Goal: Information Seeking & Learning: Check status

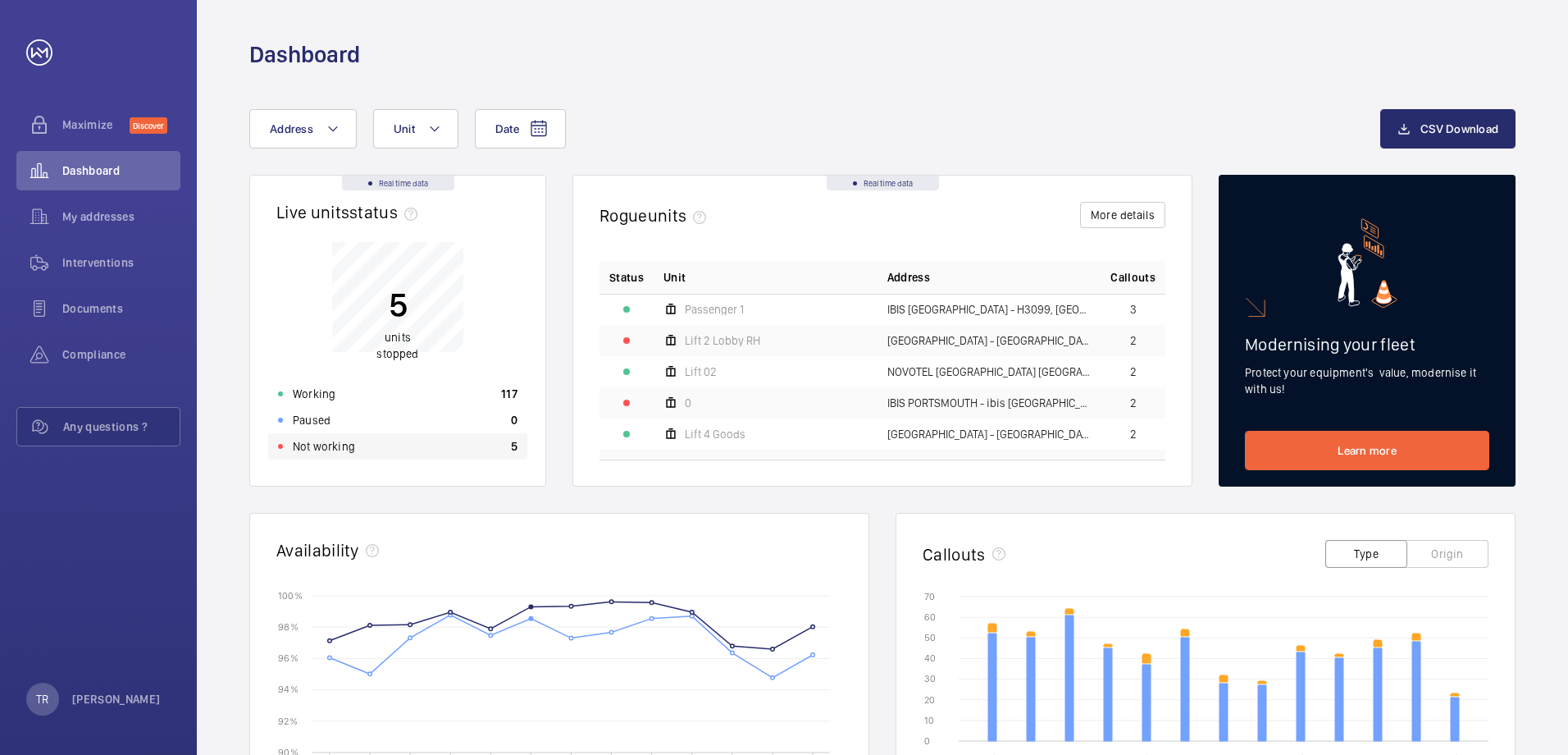
click at [339, 449] on p "Not working" at bounding box center [323, 446] width 62 height 17
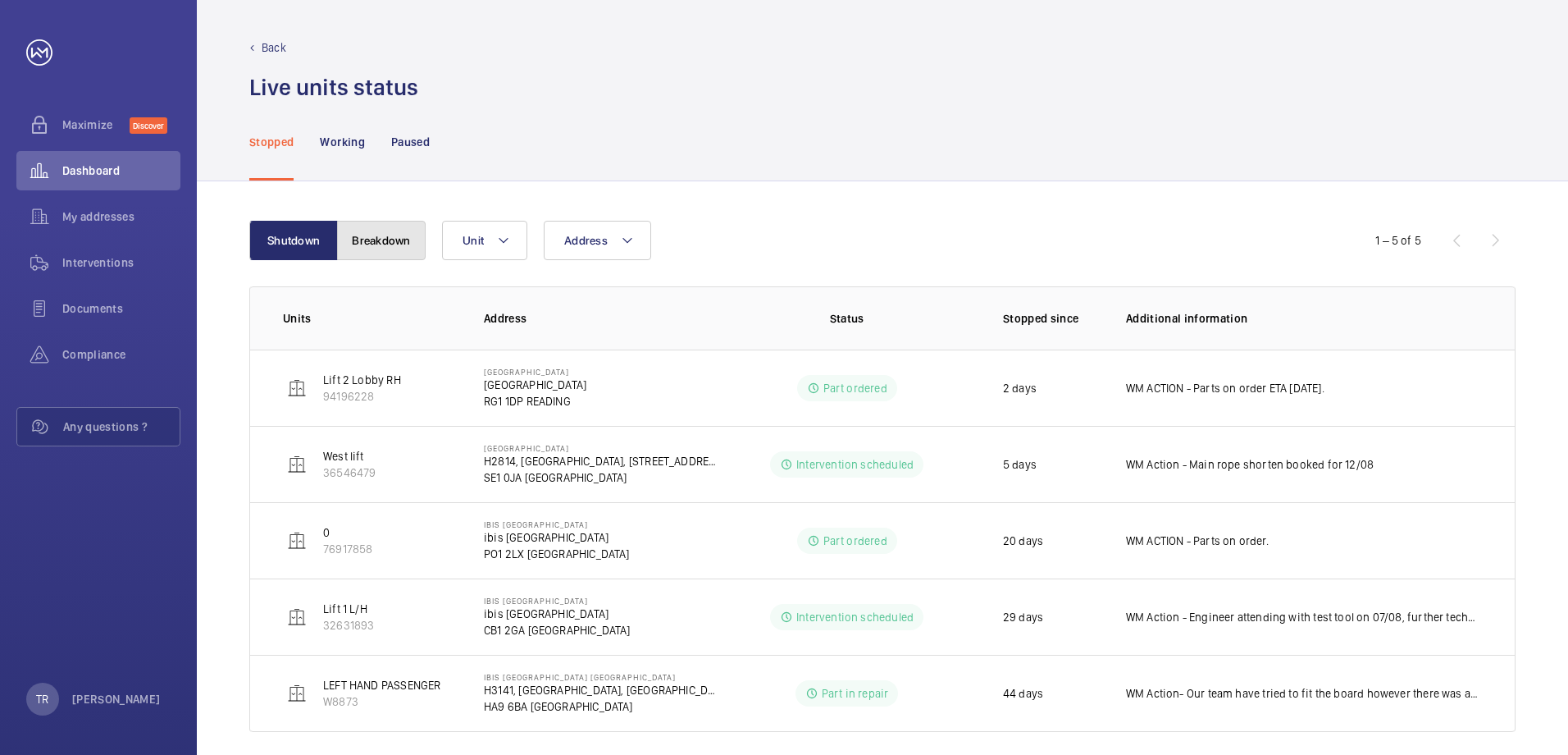
click at [367, 247] on button "Breakdown" at bounding box center [381, 240] width 88 height 39
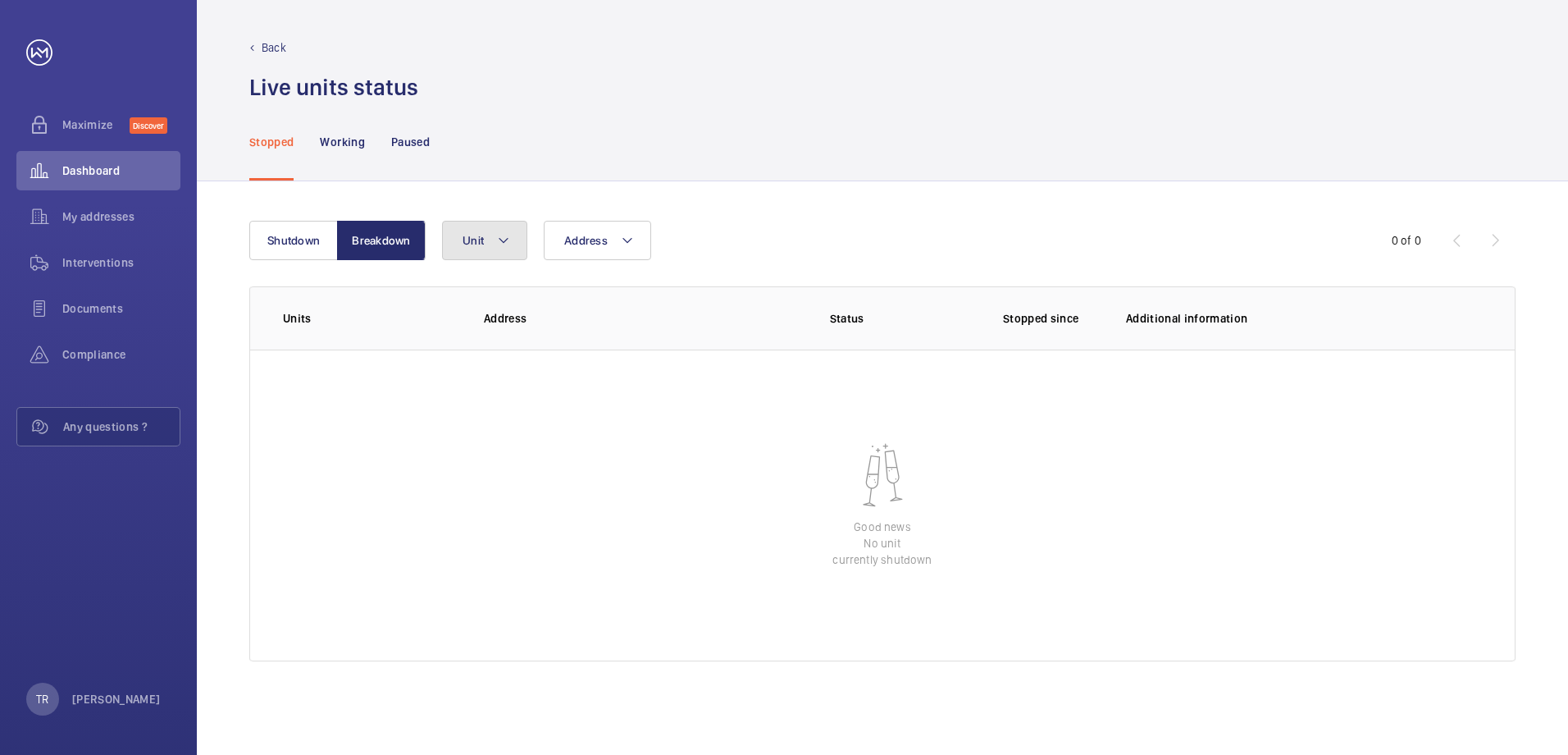
click at [506, 235] on mat-icon at bounding box center [504, 240] width 13 height 20
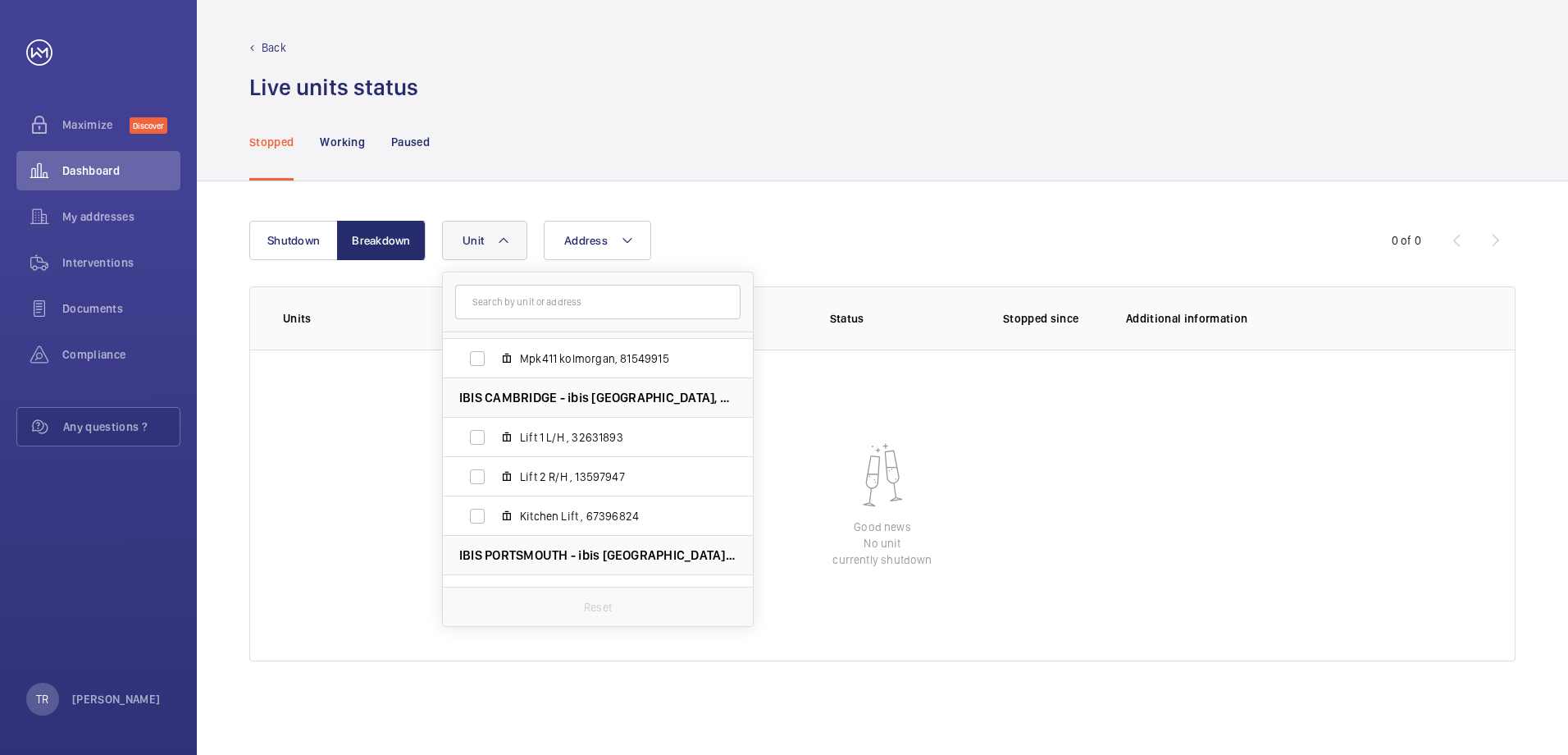
scroll to position [337, 0]
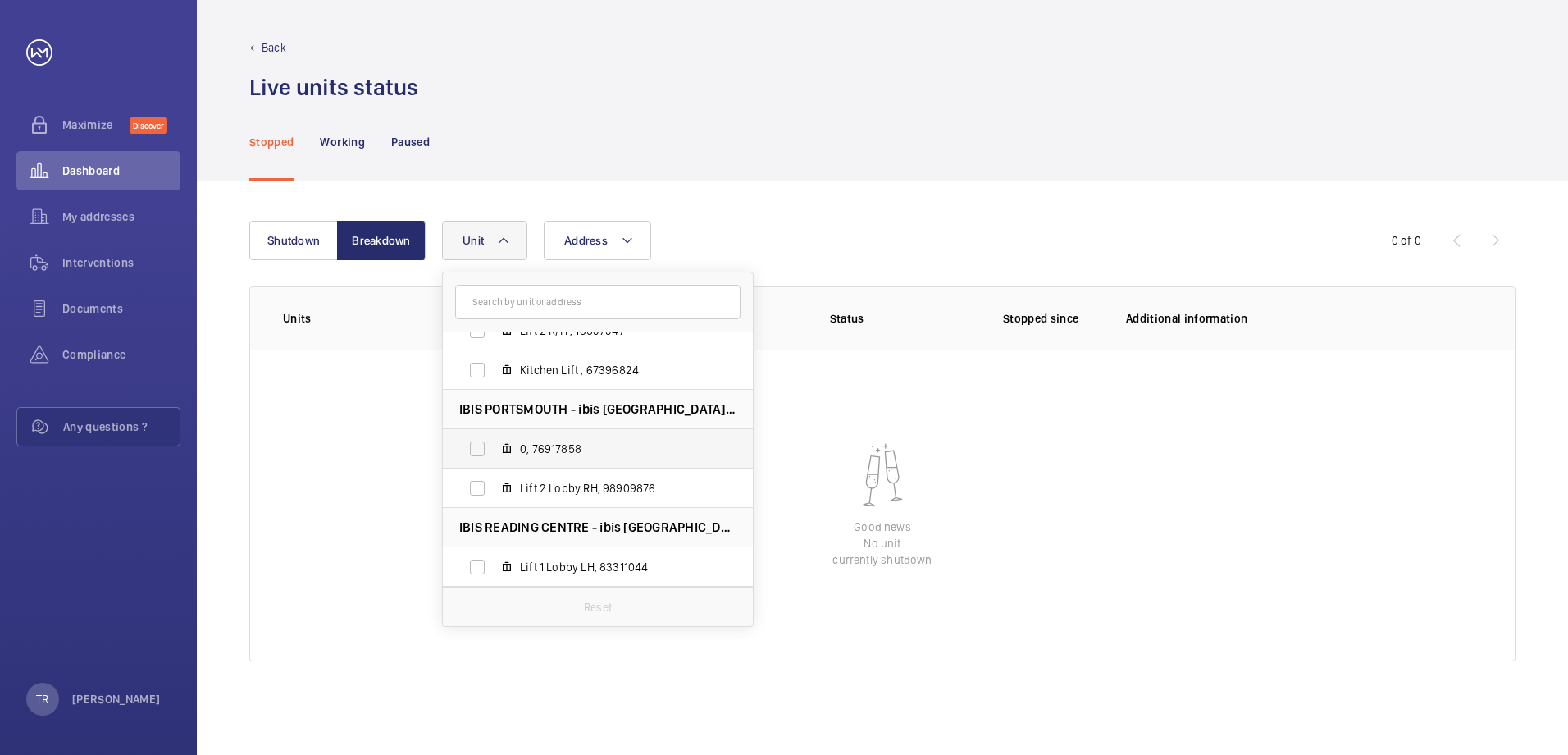
click at [541, 442] on span "0, 76917858" at bounding box center [614, 449] width 191 height 17
click at [494, 442] on input "0, 76917858" at bounding box center [477, 448] width 33 height 33
checkbox input "true"
click at [548, 489] on span "Lift 2 Lobby RH, 98909876" at bounding box center [614, 488] width 191 height 17
click at [494, 489] on input "Lift 2 Lobby RH, 98909876" at bounding box center [477, 487] width 33 height 33
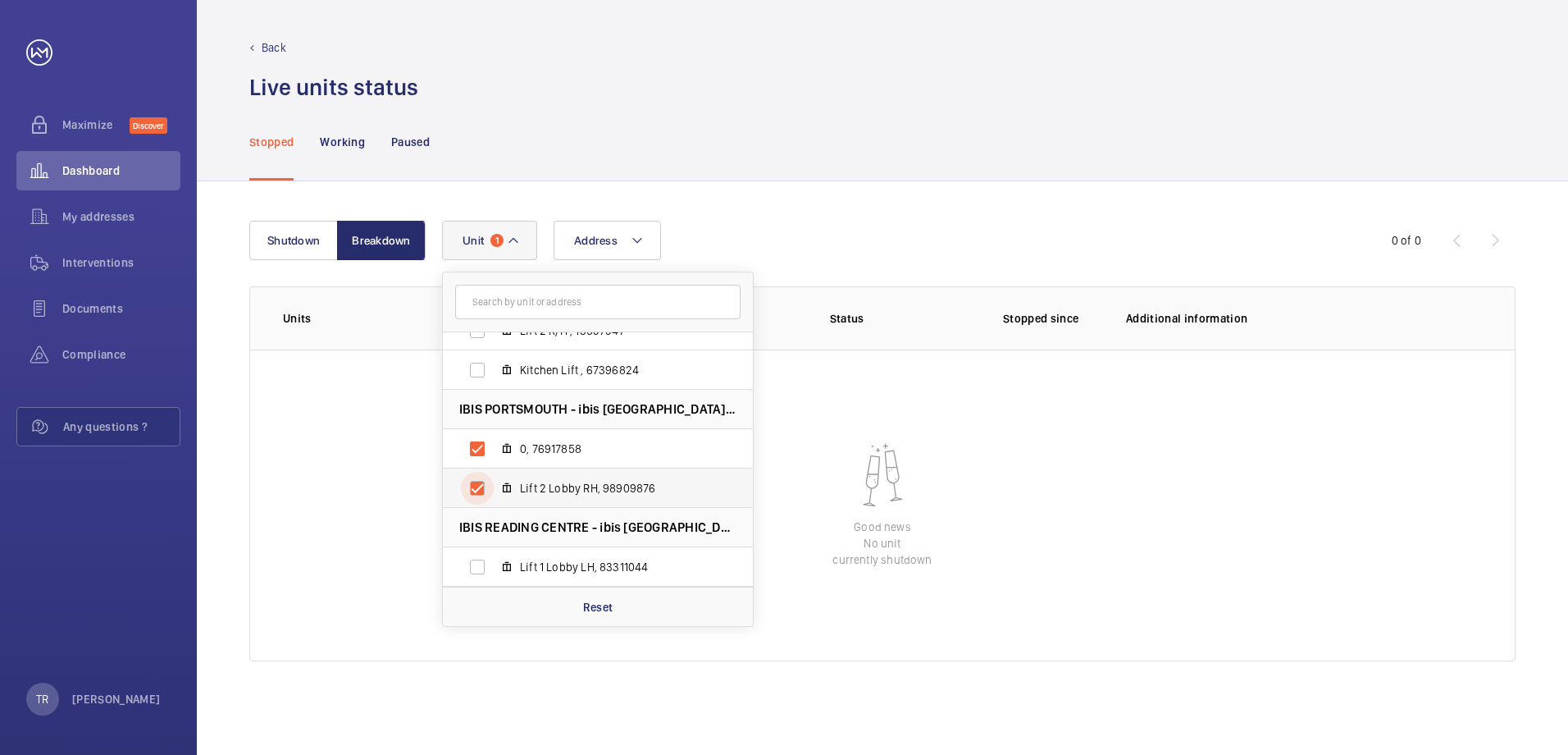
checkbox input "true"
click at [509, 236] on mat-icon at bounding box center [513, 240] width 13 height 20
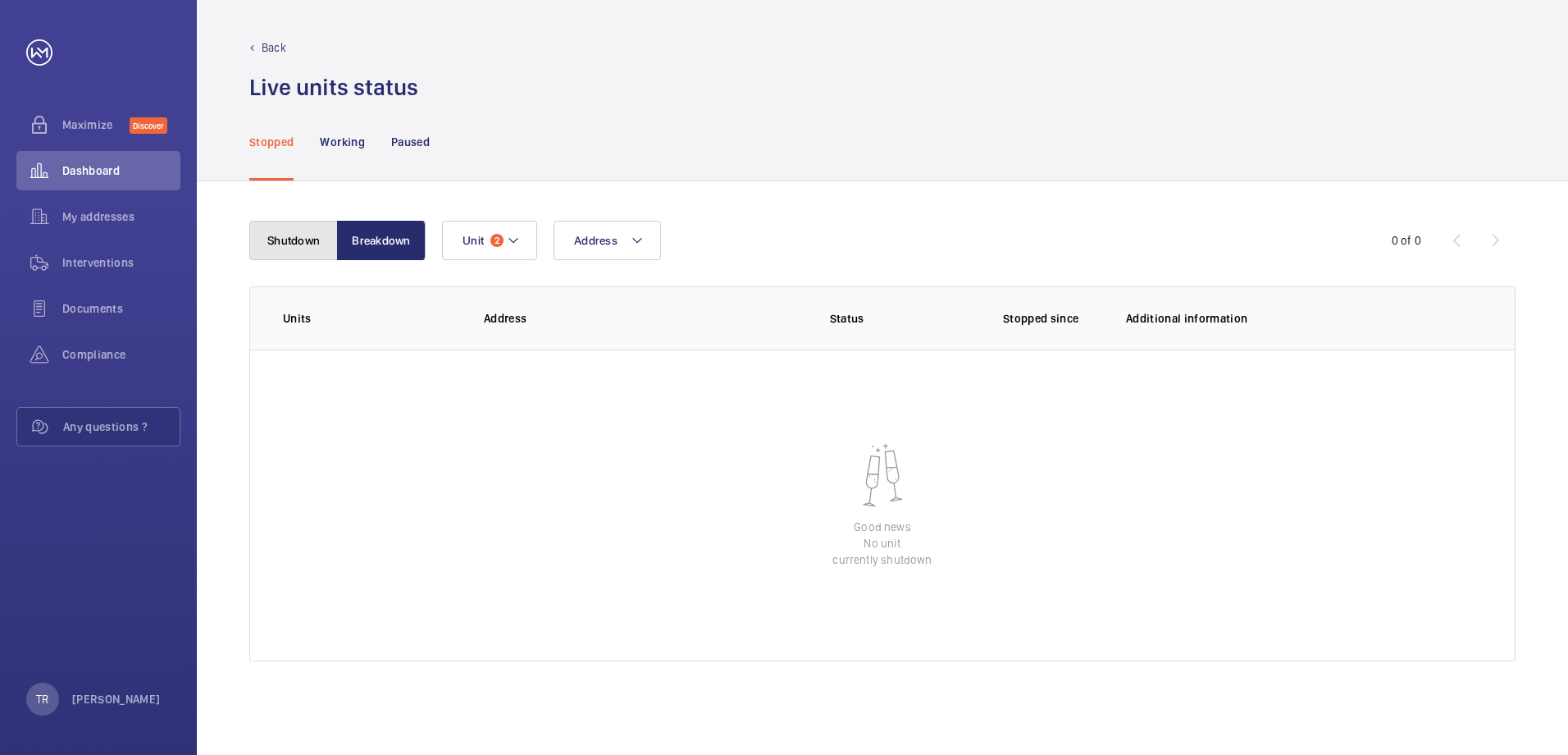
click at [286, 238] on button "Shutdown" at bounding box center [293, 240] width 88 height 39
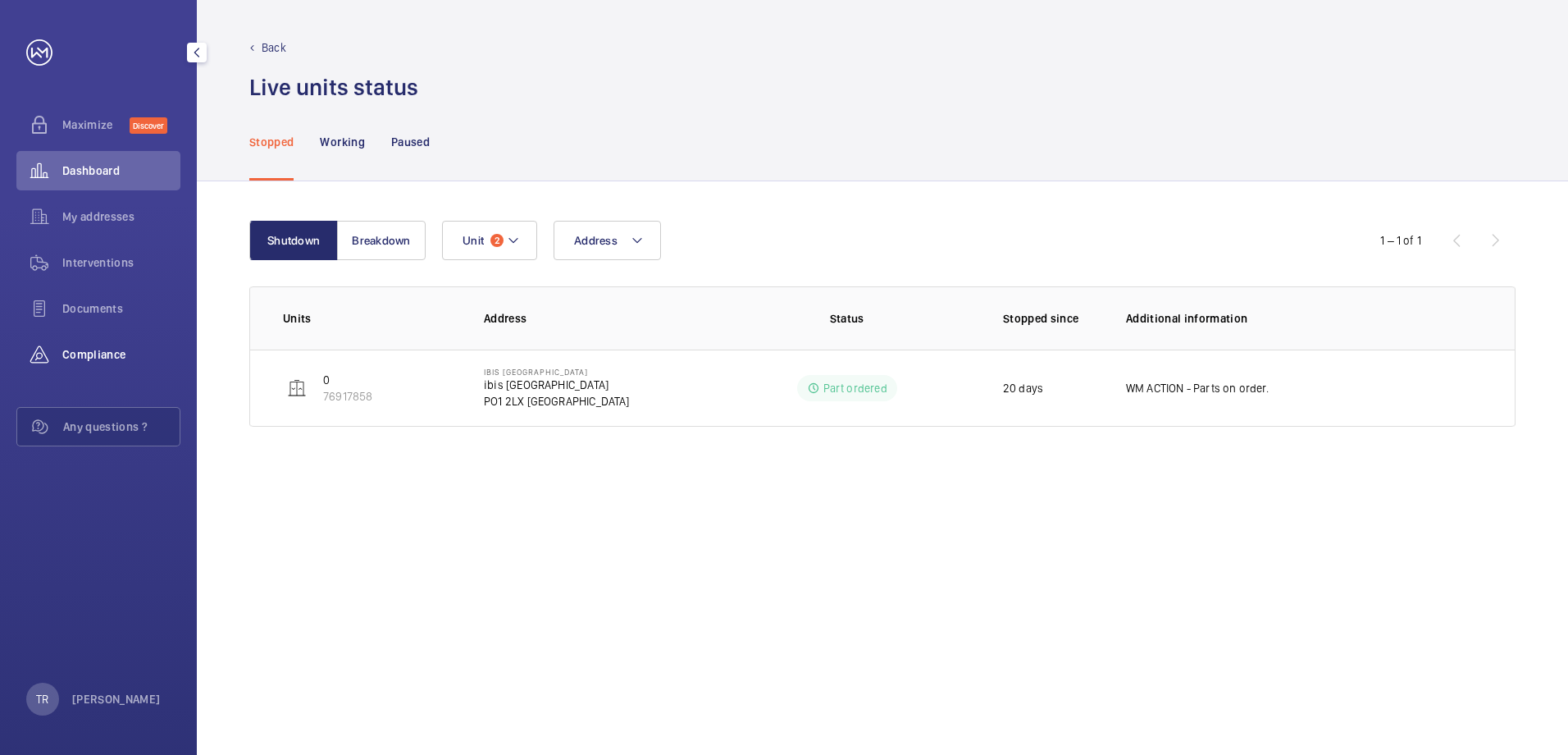
click at [102, 350] on span "Compliance" at bounding box center [121, 354] width 118 height 17
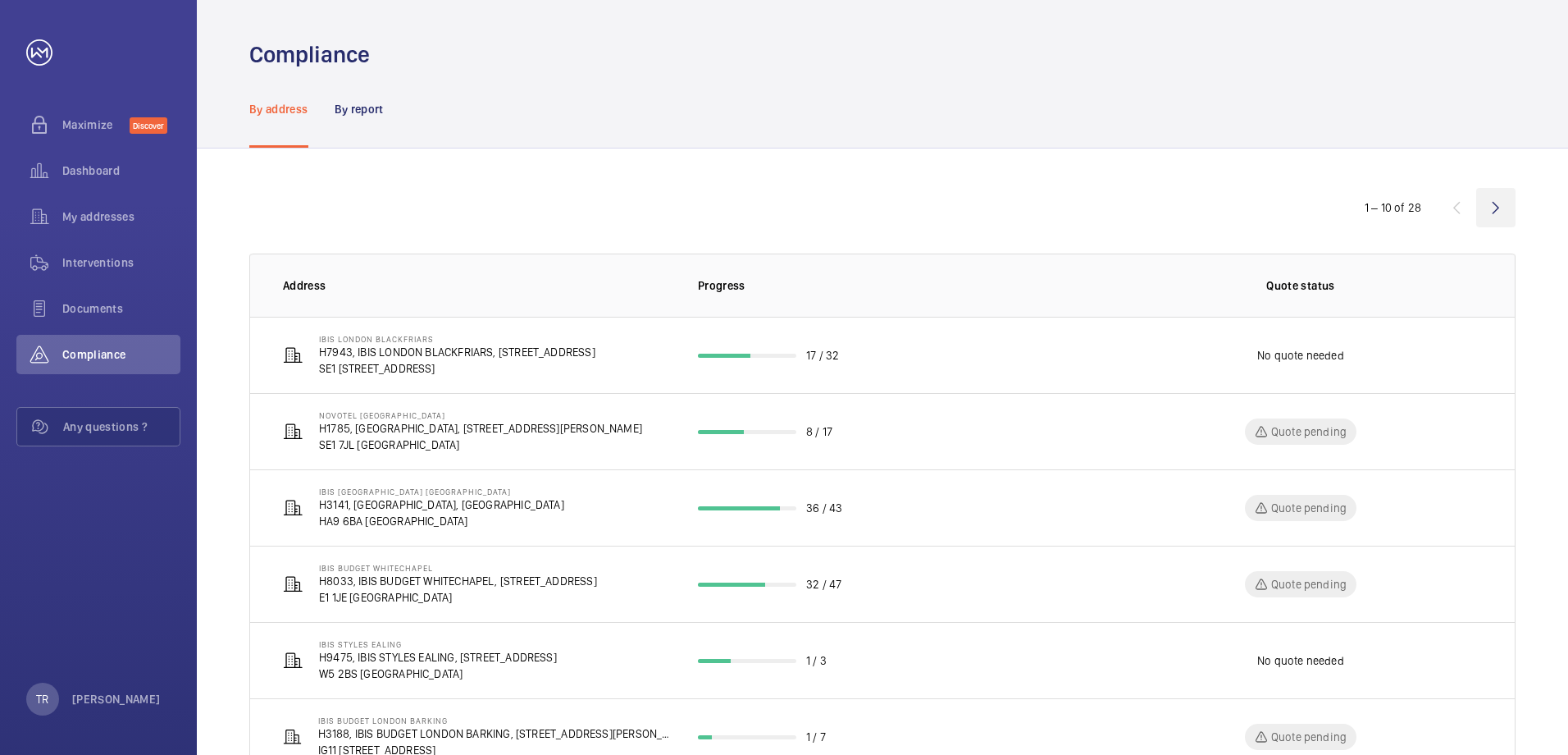
click at [1497, 205] on wm-front-icon-button at bounding box center [1496, 207] width 39 height 39
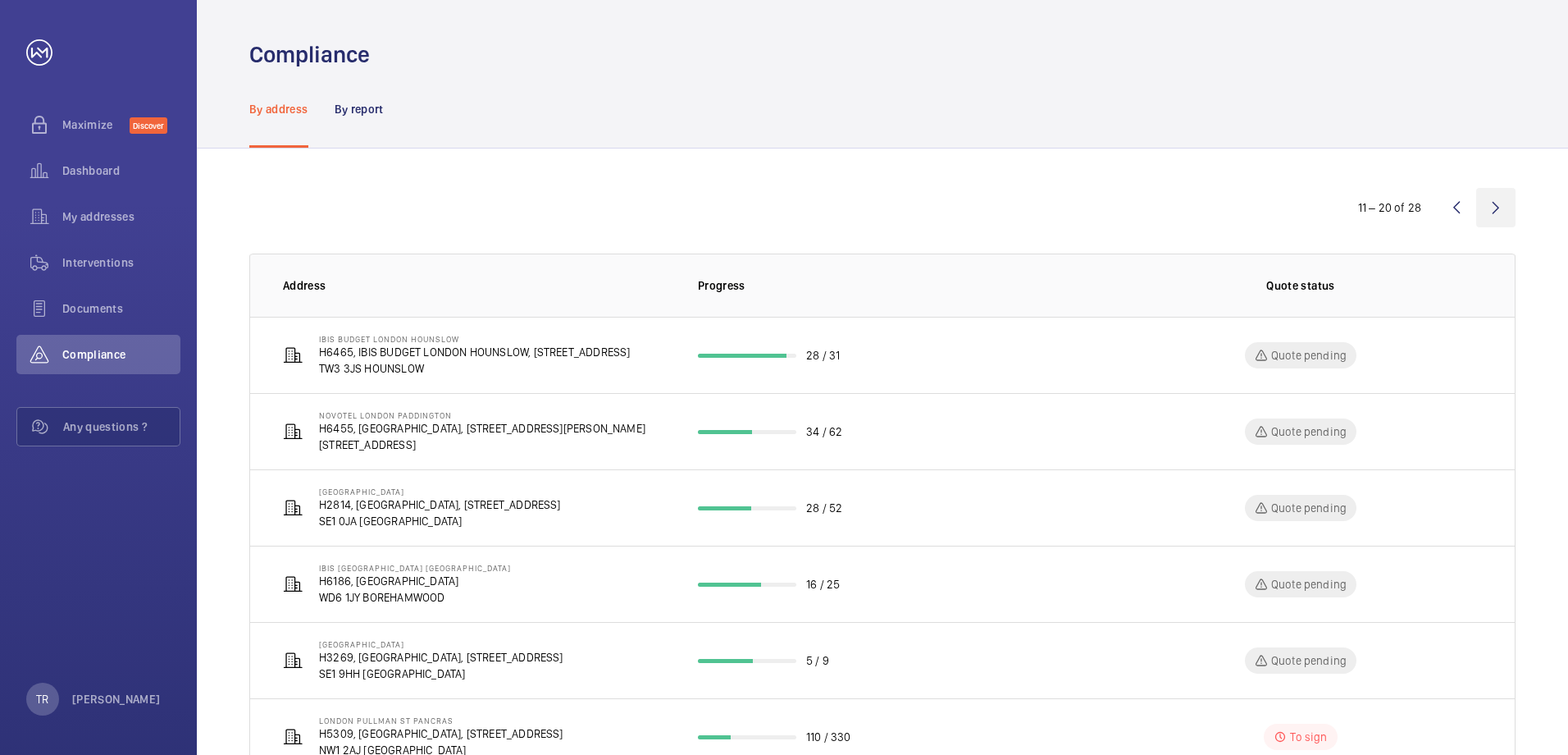
click at [1494, 210] on wm-front-icon-button at bounding box center [1496, 207] width 39 height 39
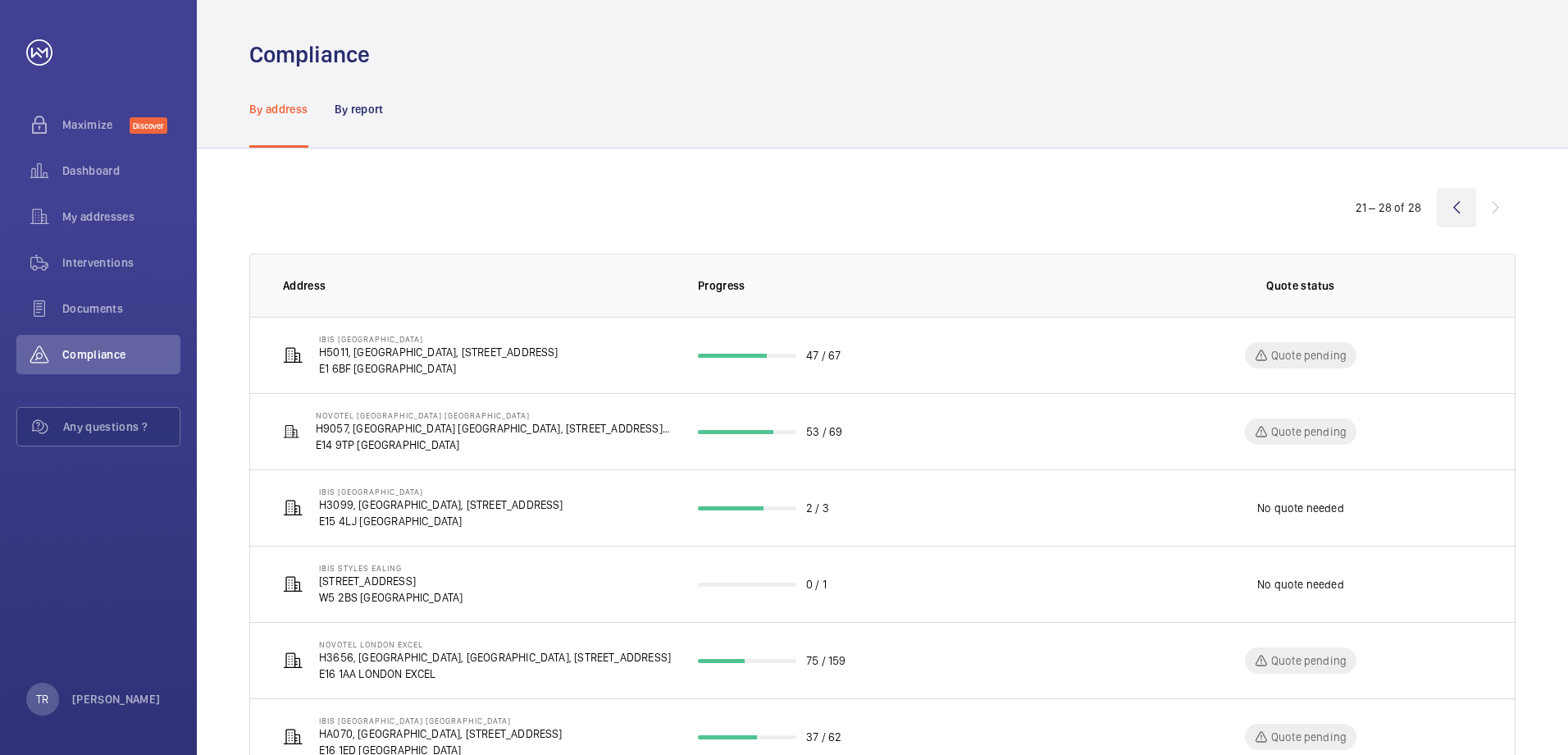
click at [1455, 209] on wm-front-icon-button at bounding box center [1456, 207] width 39 height 39
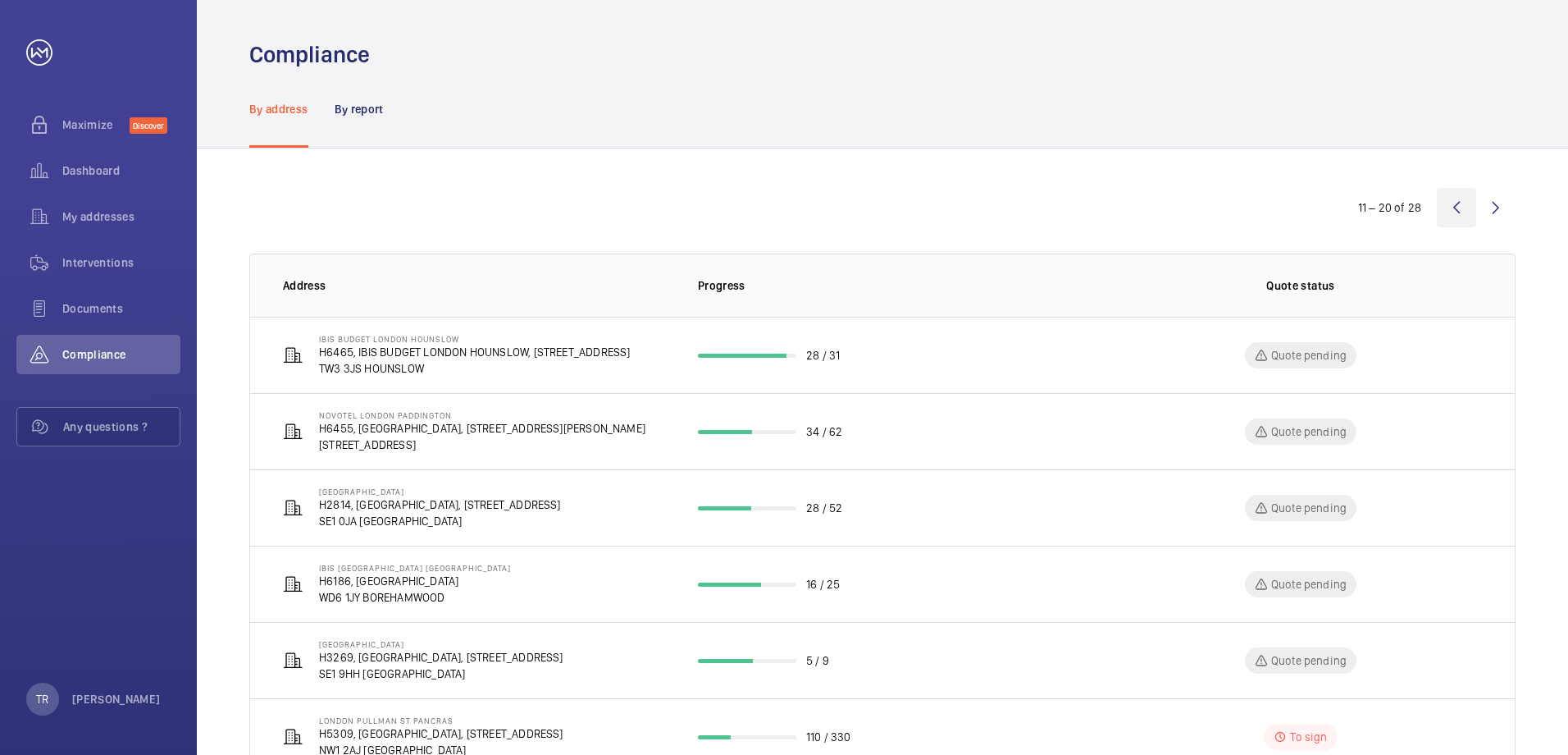
click at [1455, 211] on wm-front-icon-button at bounding box center [1456, 207] width 39 height 39
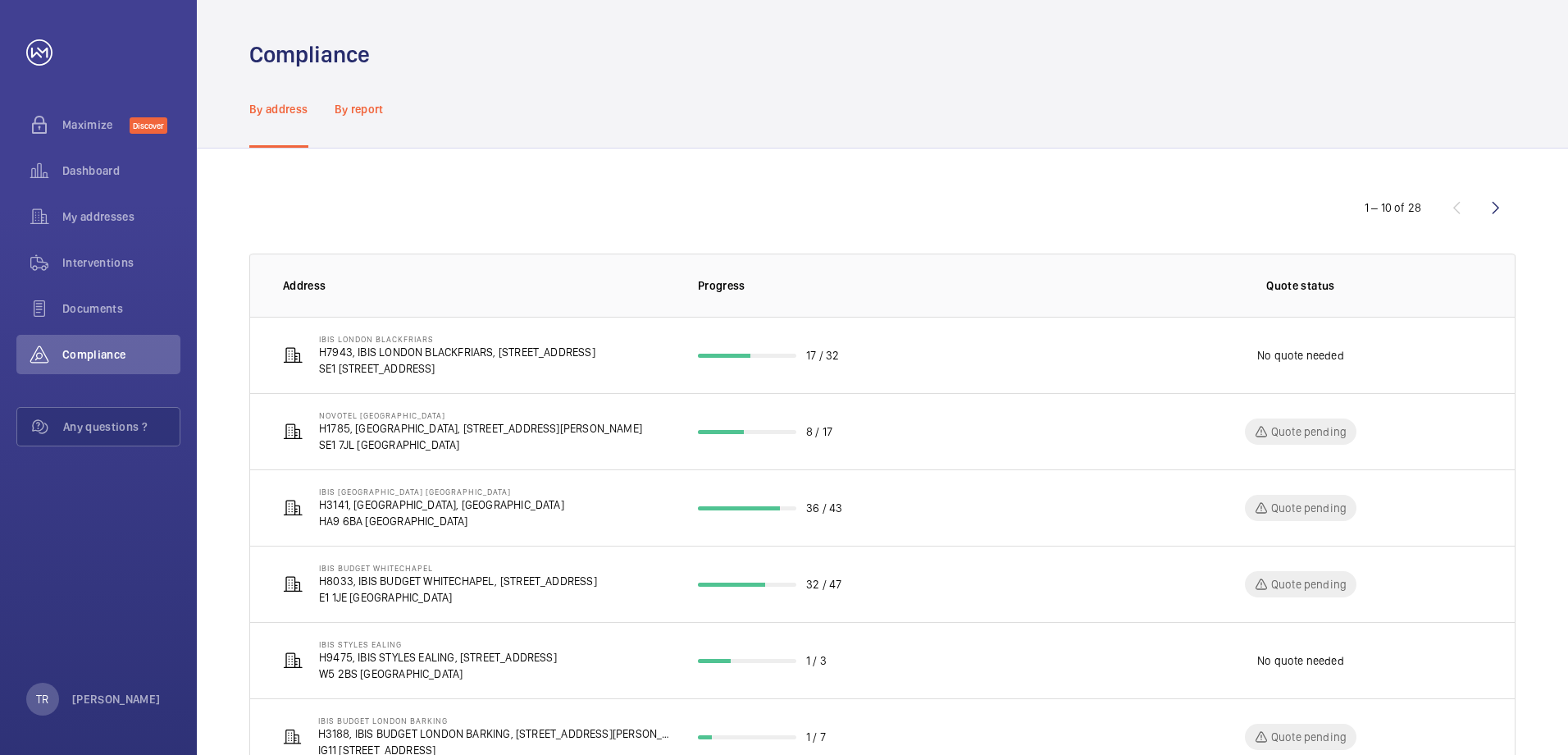
click at [359, 102] on p "By report" at bounding box center [359, 110] width 49 height 17
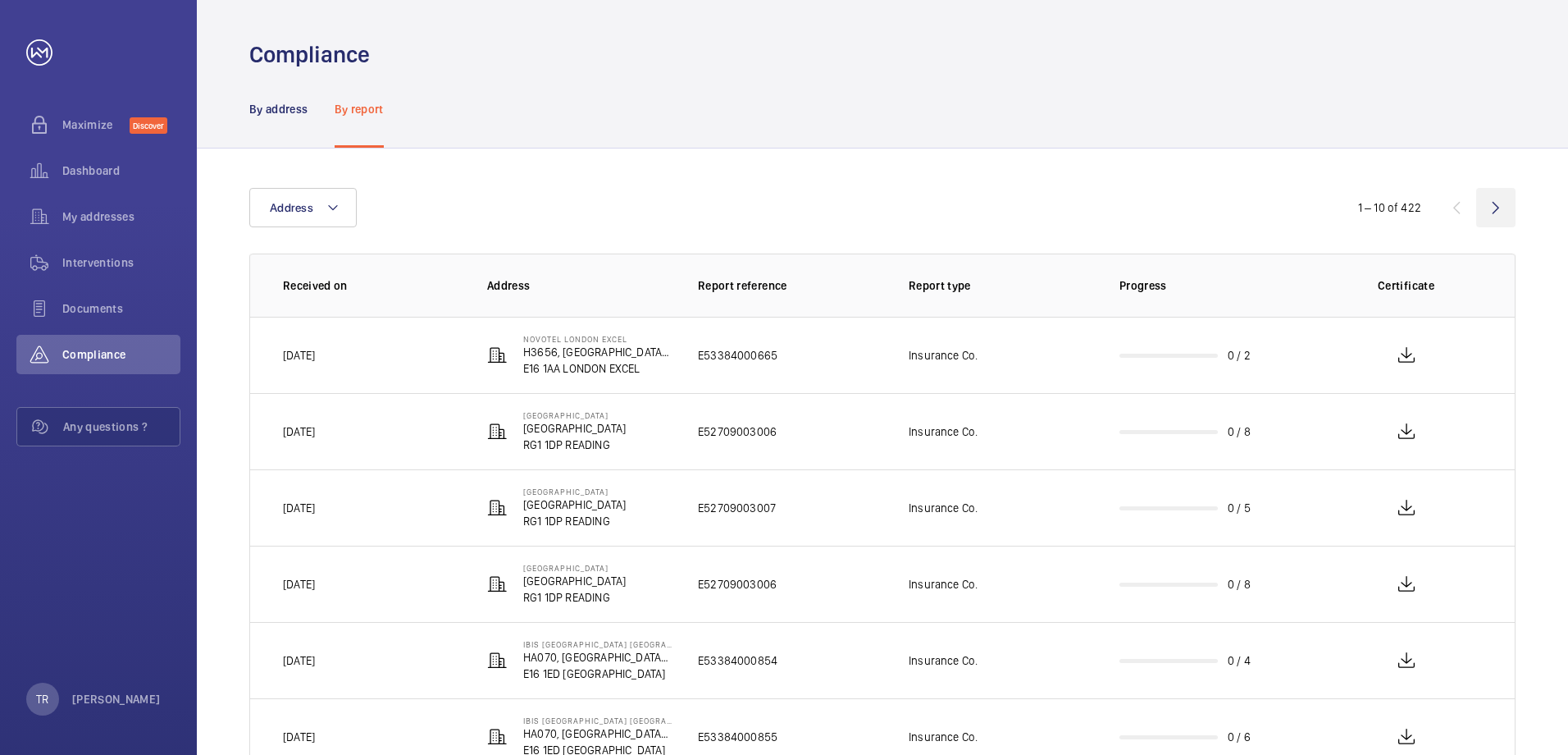
click at [1497, 206] on wm-front-icon-button at bounding box center [1496, 207] width 39 height 39
click at [1497, 205] on wm-front-icon-button at bounding box center [1496, 207] width 39 height 39
click at [1497, 203] on wm-front-icon-button at bounding box center [1496, 207] width 39 height 39
click at [1499, 205] on wm-front-icon-button at bounding box center [1496, 207] width 39 height 39
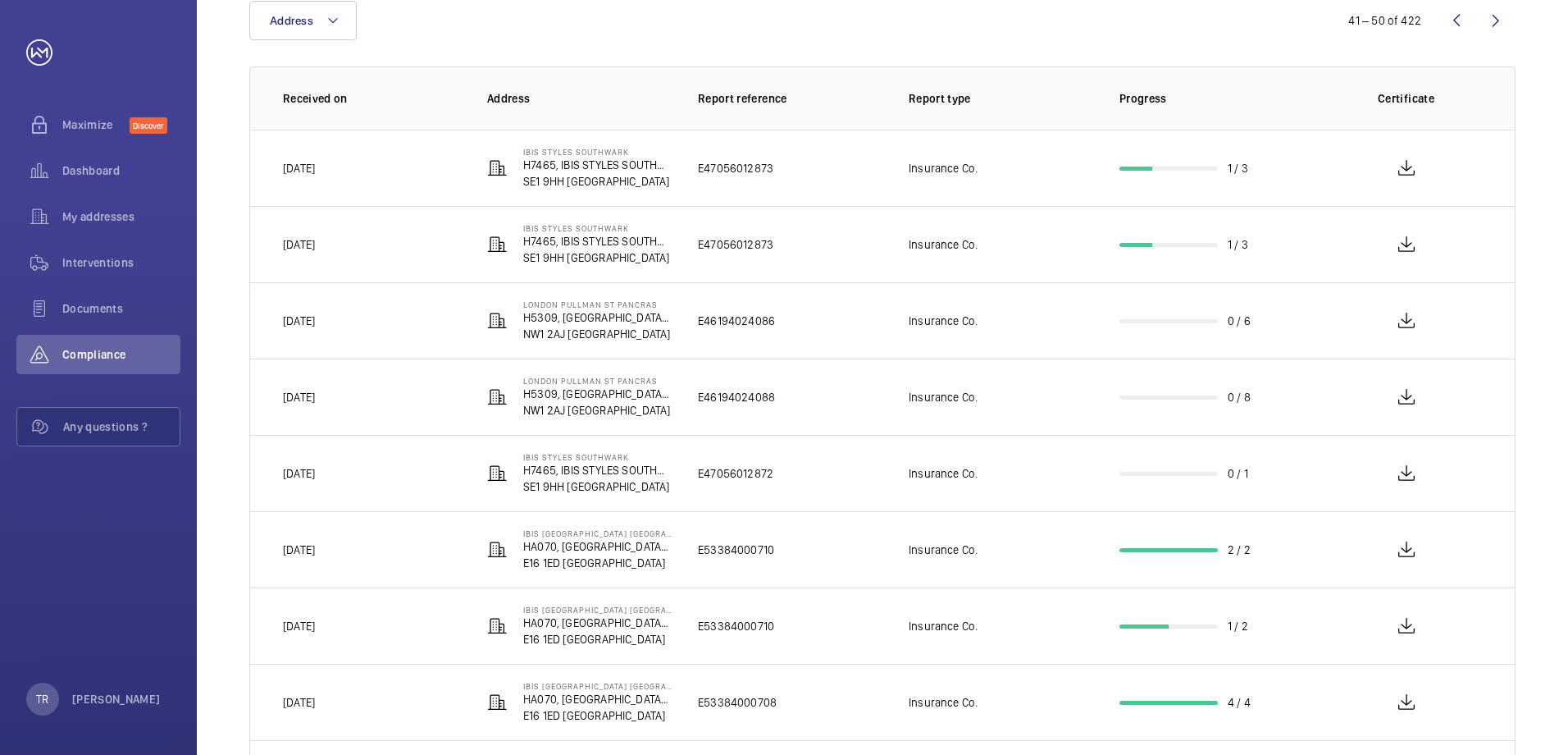
scroll to position [37, 0]
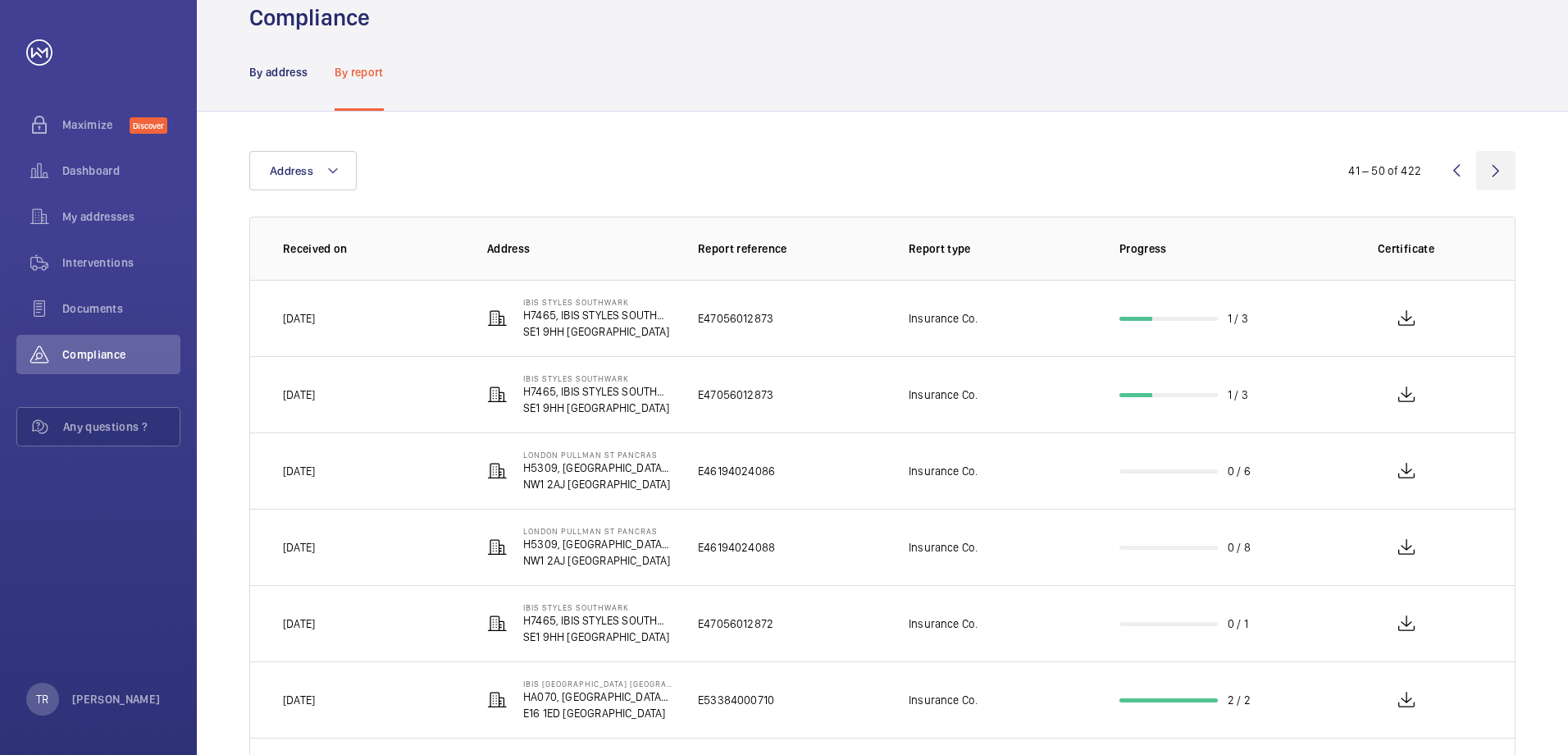
click at [1498, 171] on wm-front-icon-button at bounding box center [1496, 170] width 39 height 39
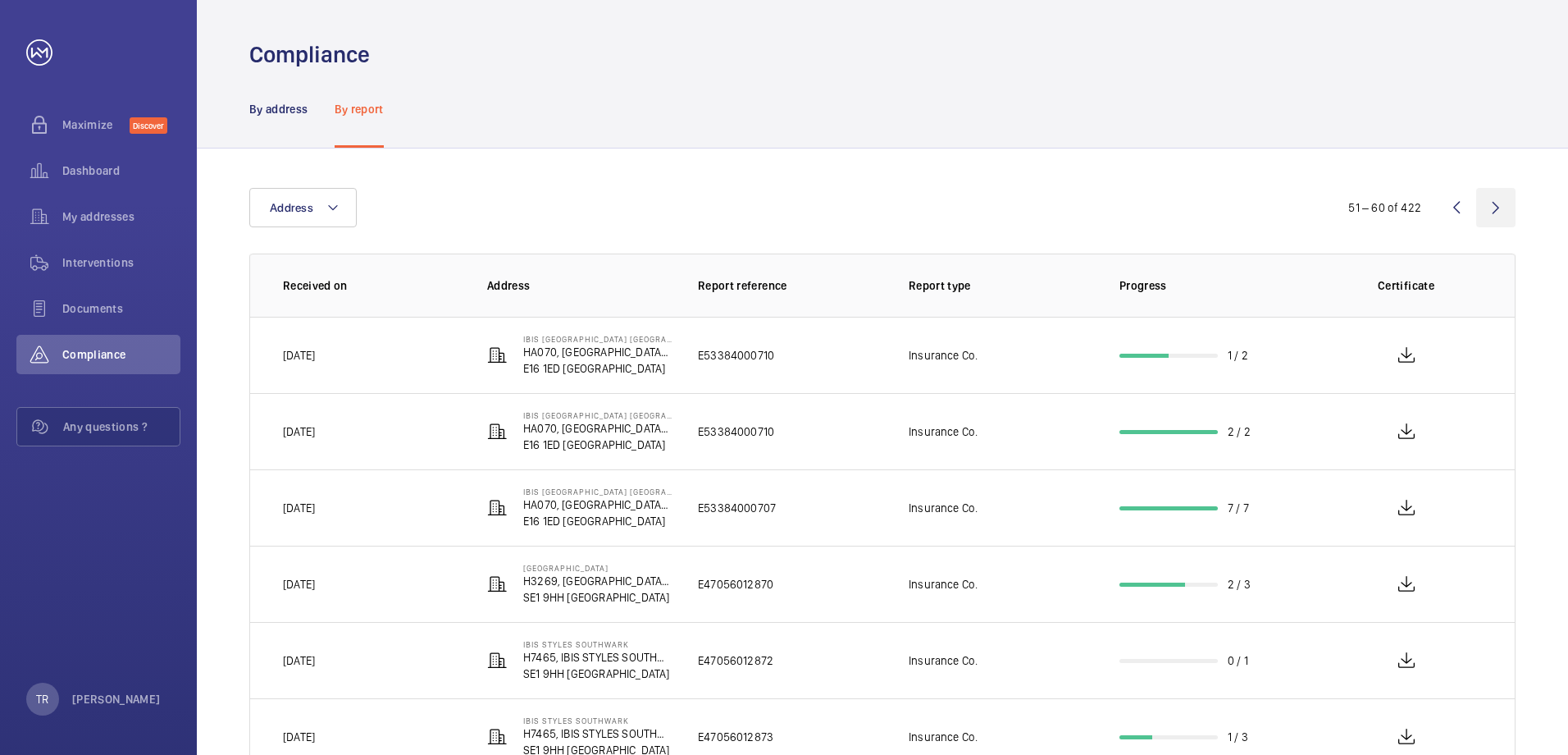
click at [1497, 207] on wm-front-icon-button at bounding box center [1496, 207] width 39 height 39
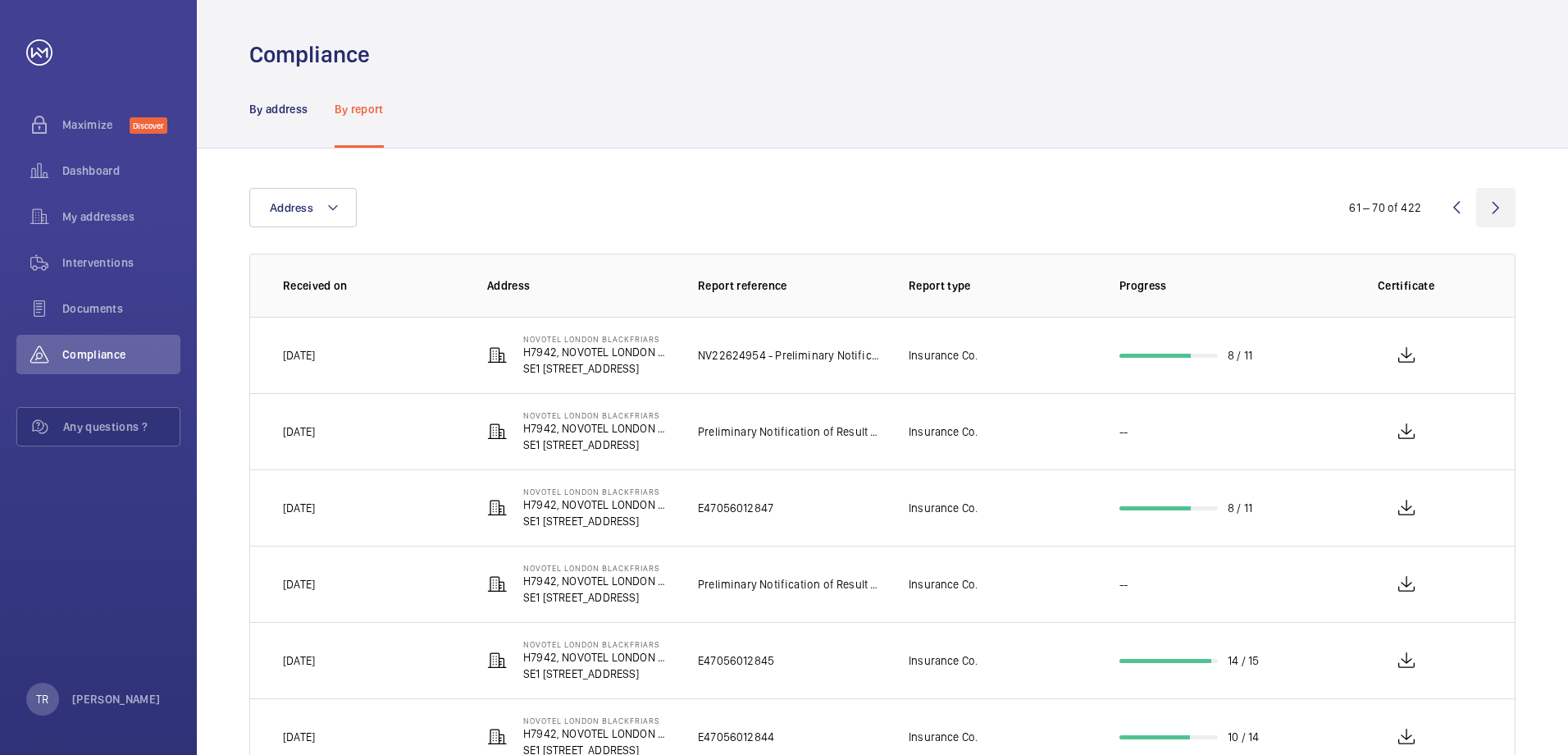
click at [1496, 205] on wm-front-icon-button at bounding box center [1496, 207] width 39 height 39
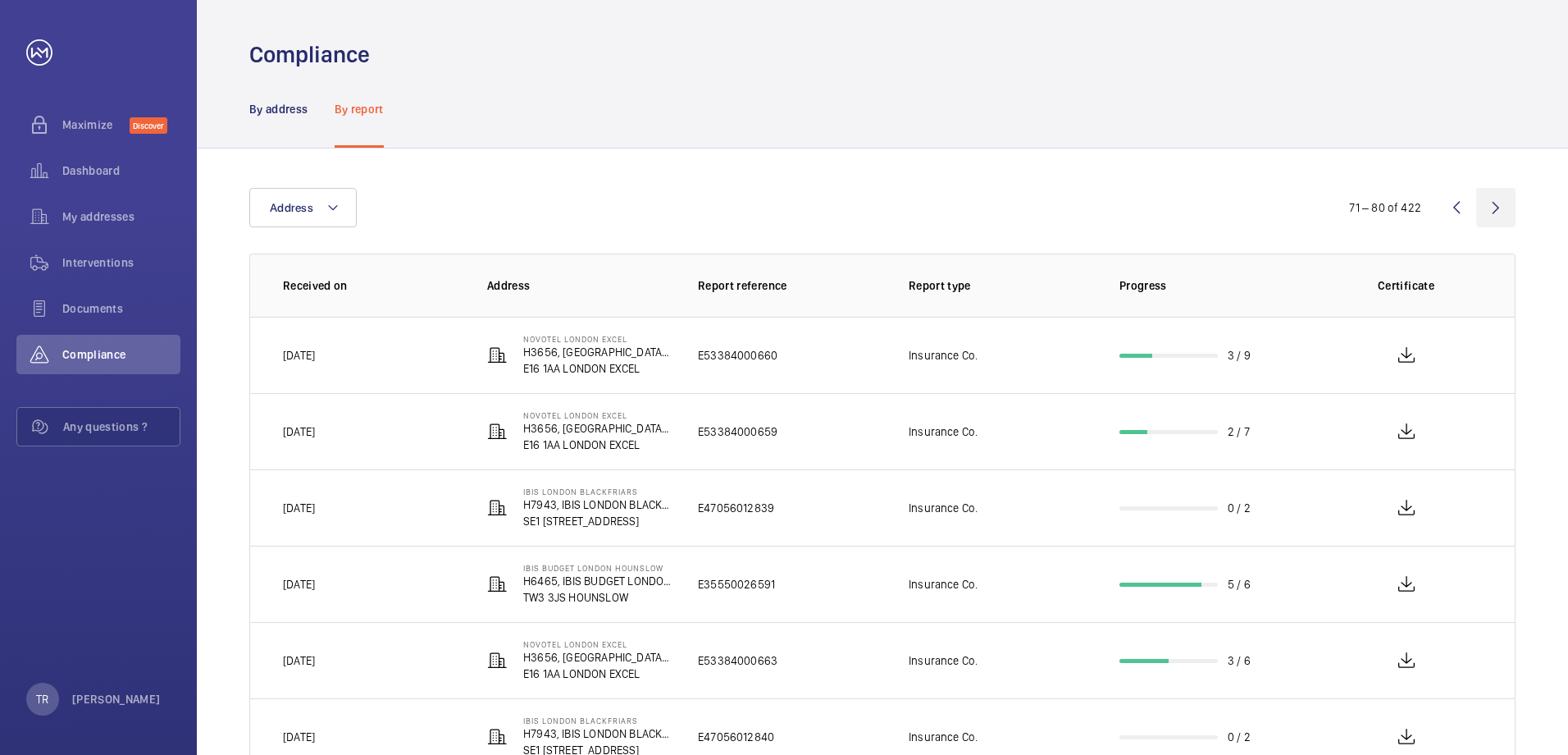
click at [1496, 214] on wm-front-icon-button at bounding box center [1496, 207] width 39 height 39
click at [1502, 206] on wm-front-icon-button at bounding box center [1496, 207] width 39 height 39
click at [1498, 202] on wm-front-icon-button at bounding box center [1496, 207] width 39 height 39
click at [1496, 208] on wm-front-icon-button at bounding box center [1496, 207] width 39 height 39
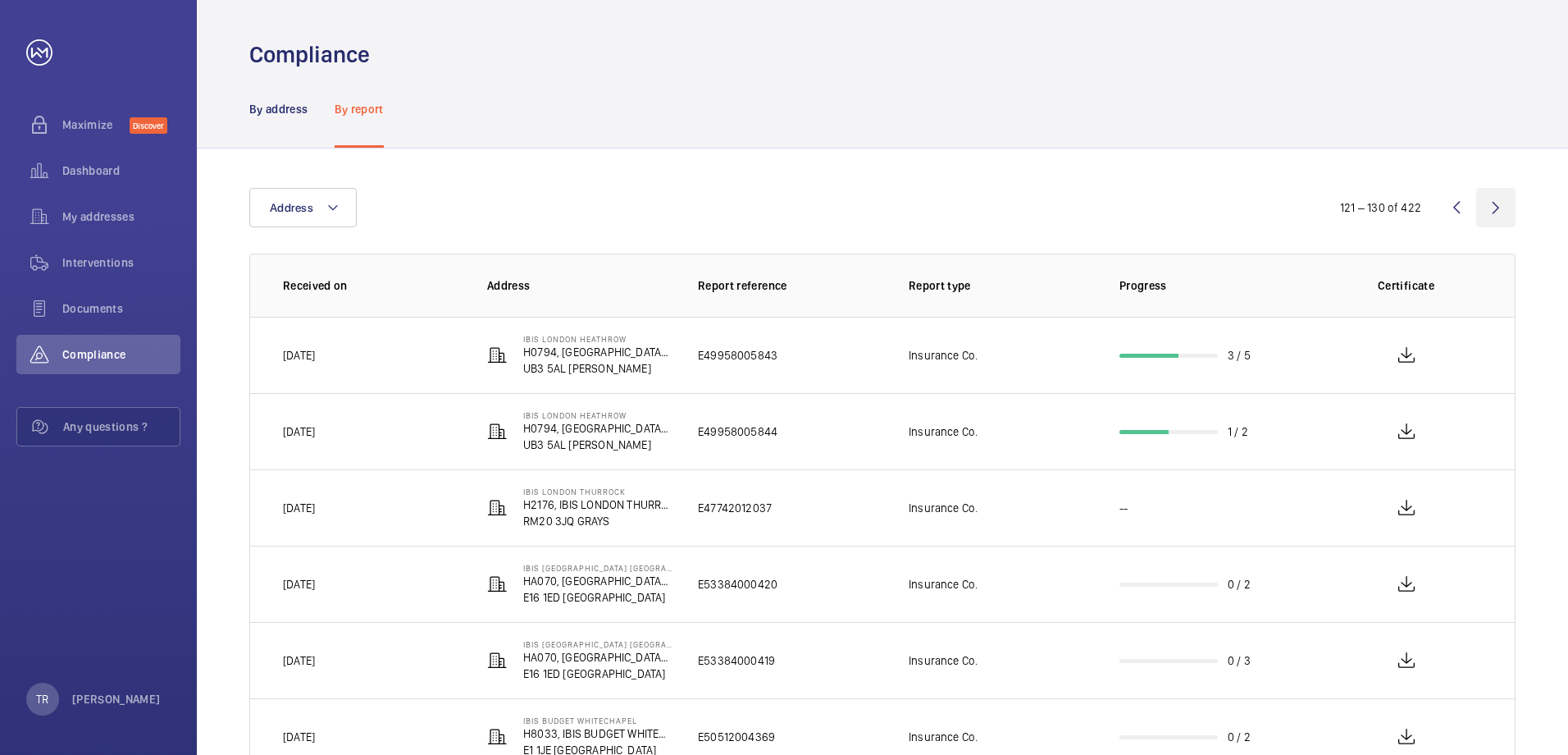
click at [1497, 206] on wm-front-icon-button at bounding box center [1496, 207] width 39 height 39
click at [1497, 205] on wm-front-icon-button at bounding box center [1496, 207] width 39 height 39
click at [1497, 209] on wm-front-icon-button at bounding box center [1496, 207] width 39 height 39
click at [1497, 204] on wm-front-icon-button at bounding box center [1496, 207] width 39 height 39
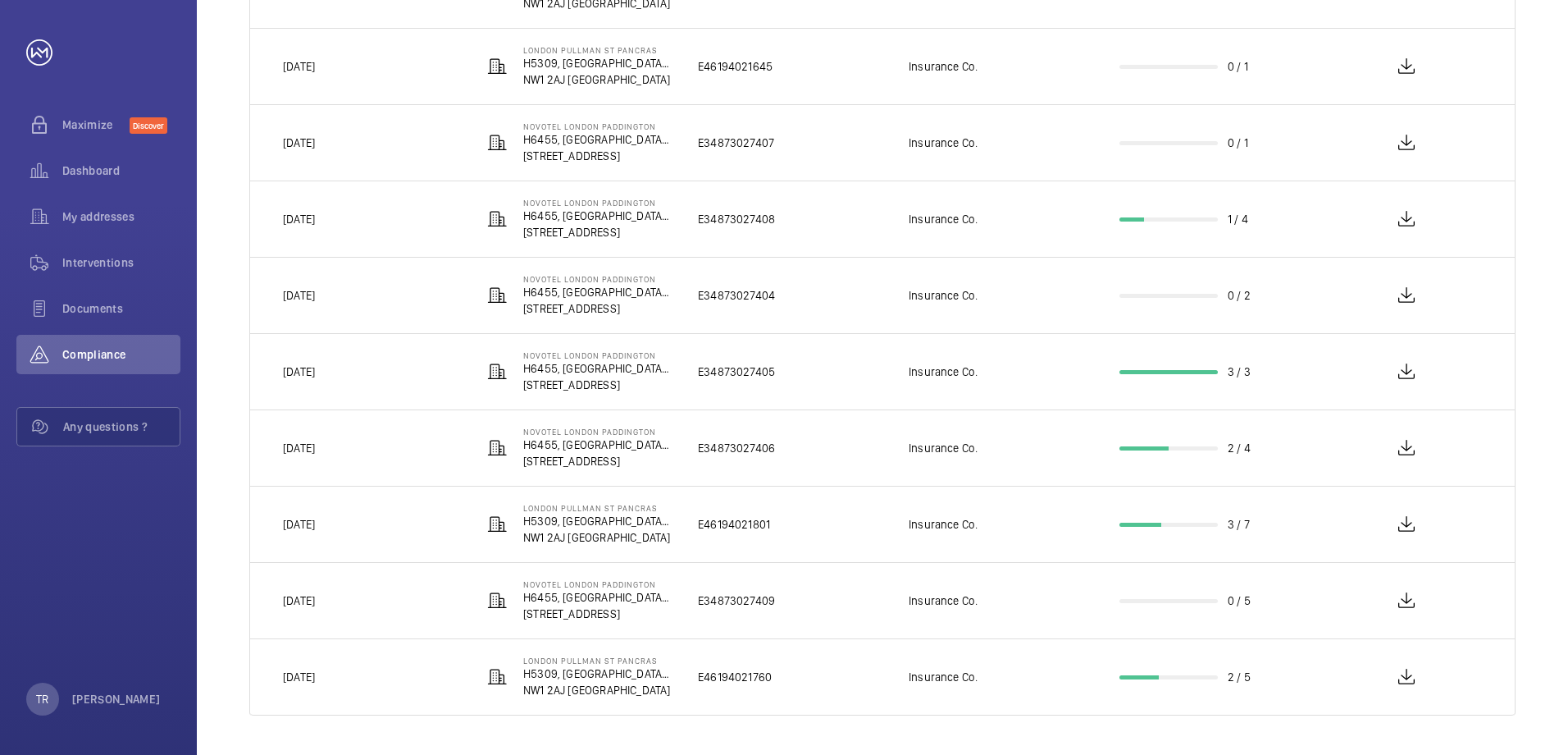
scroll to position [119, 0]
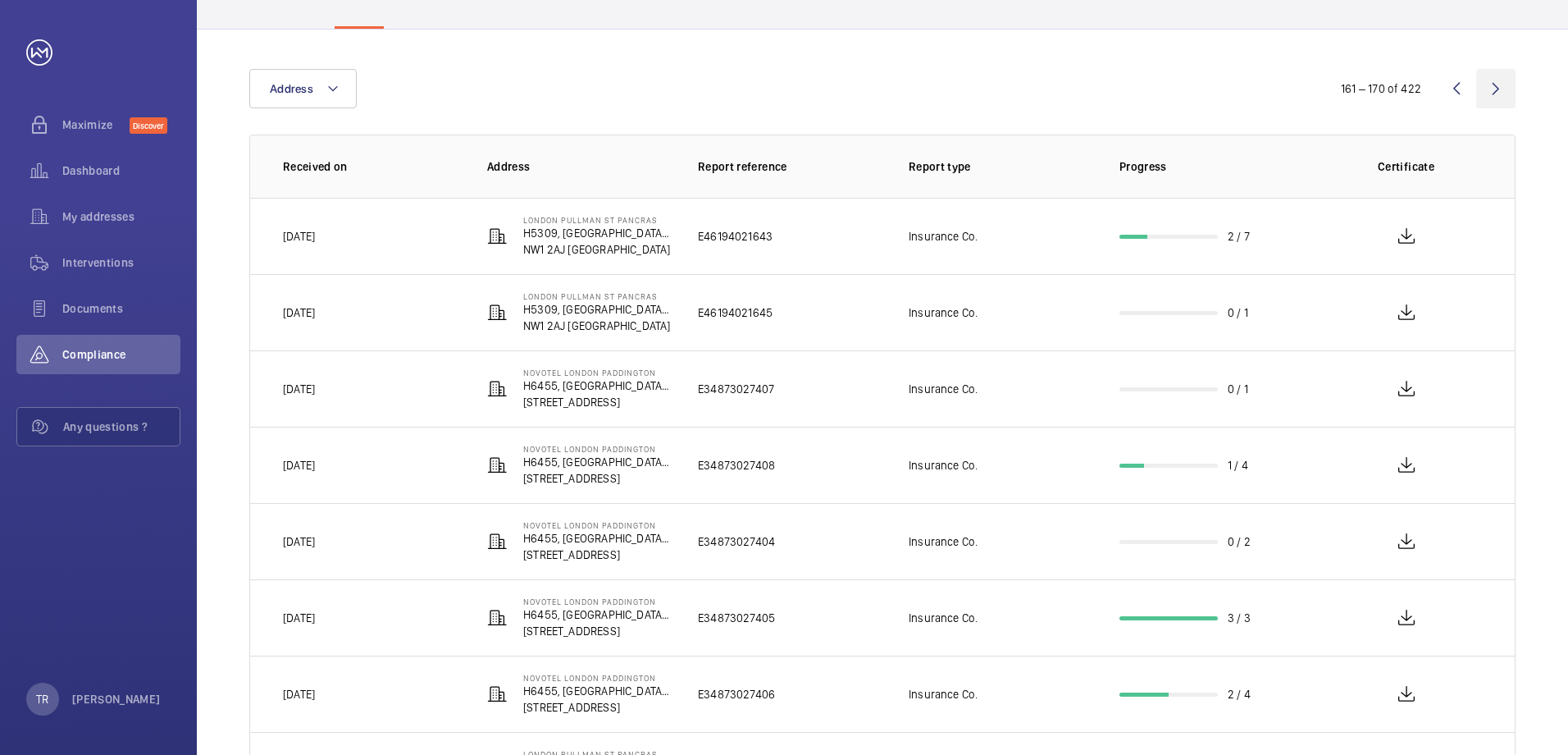
click at [1497, 89] on wm-front-icon-button at bounding box center [1496, 88] width 39 height 39
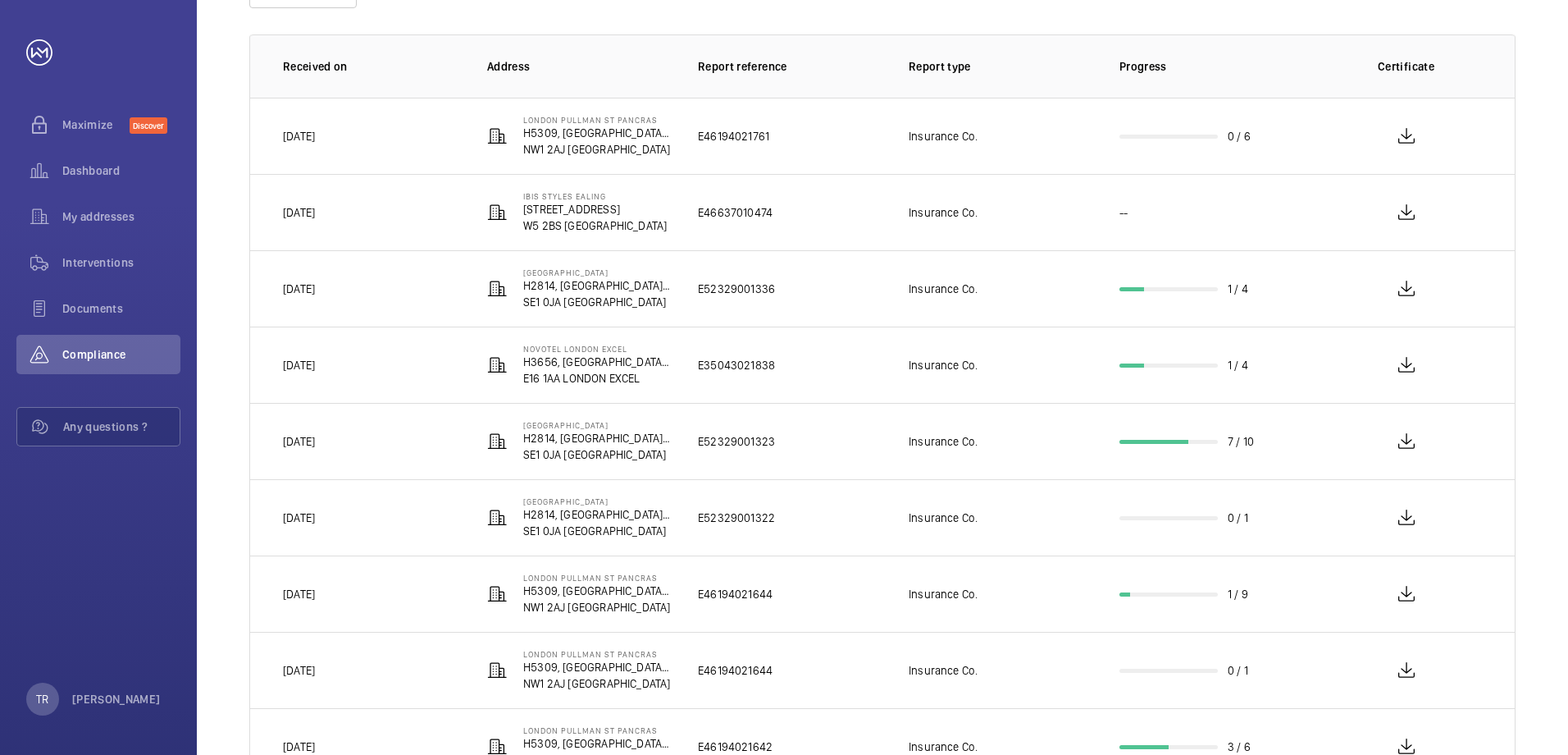
scroll to position [37, 0]
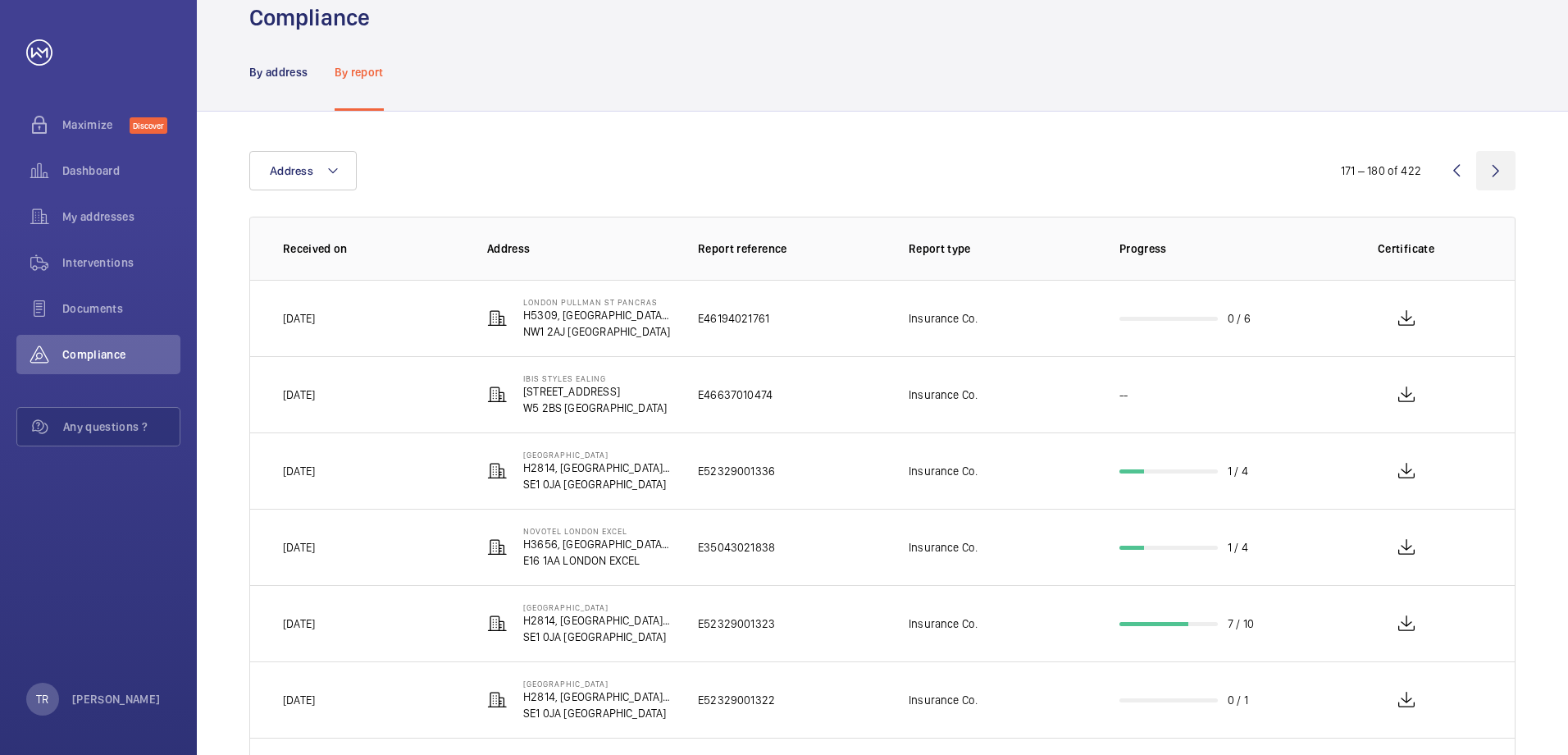
click at [1504, 165] on wm-front-icon-button at bounding box center [1496, 170] width 39 height 39
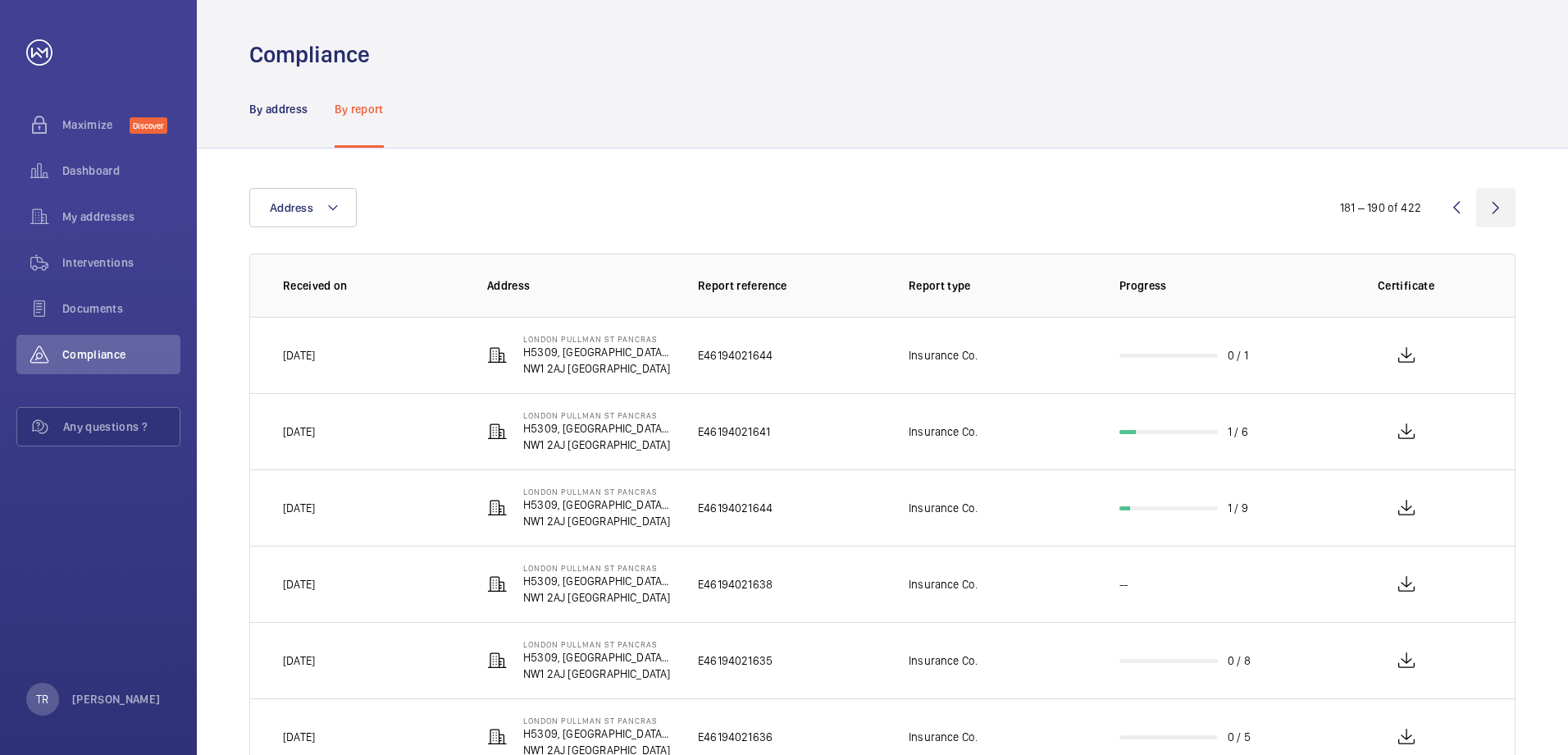
click at [1493, 213] on wm-front-icon-button at bounding box center [1496, 207] width 39 height 39
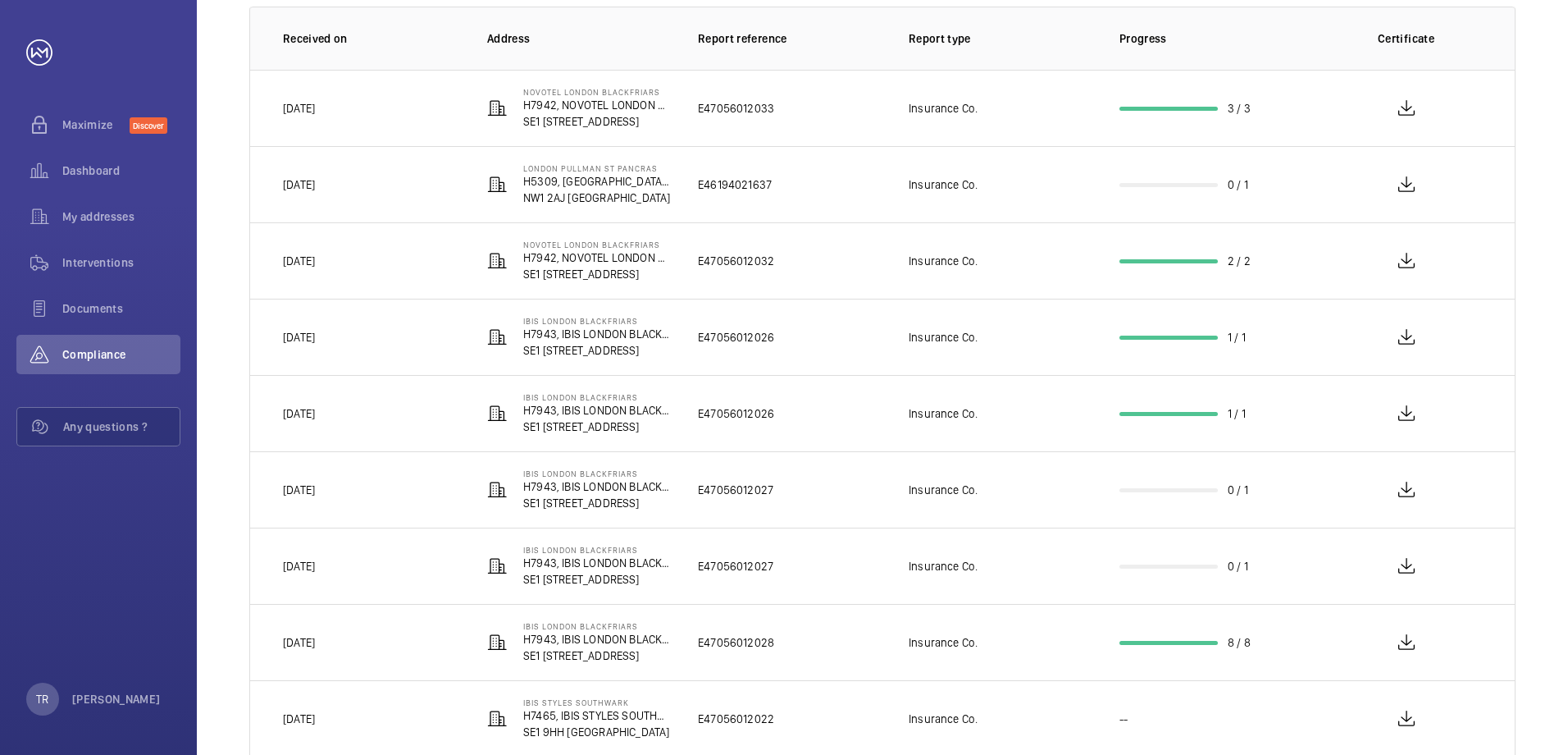
scroll to position [119, 0]
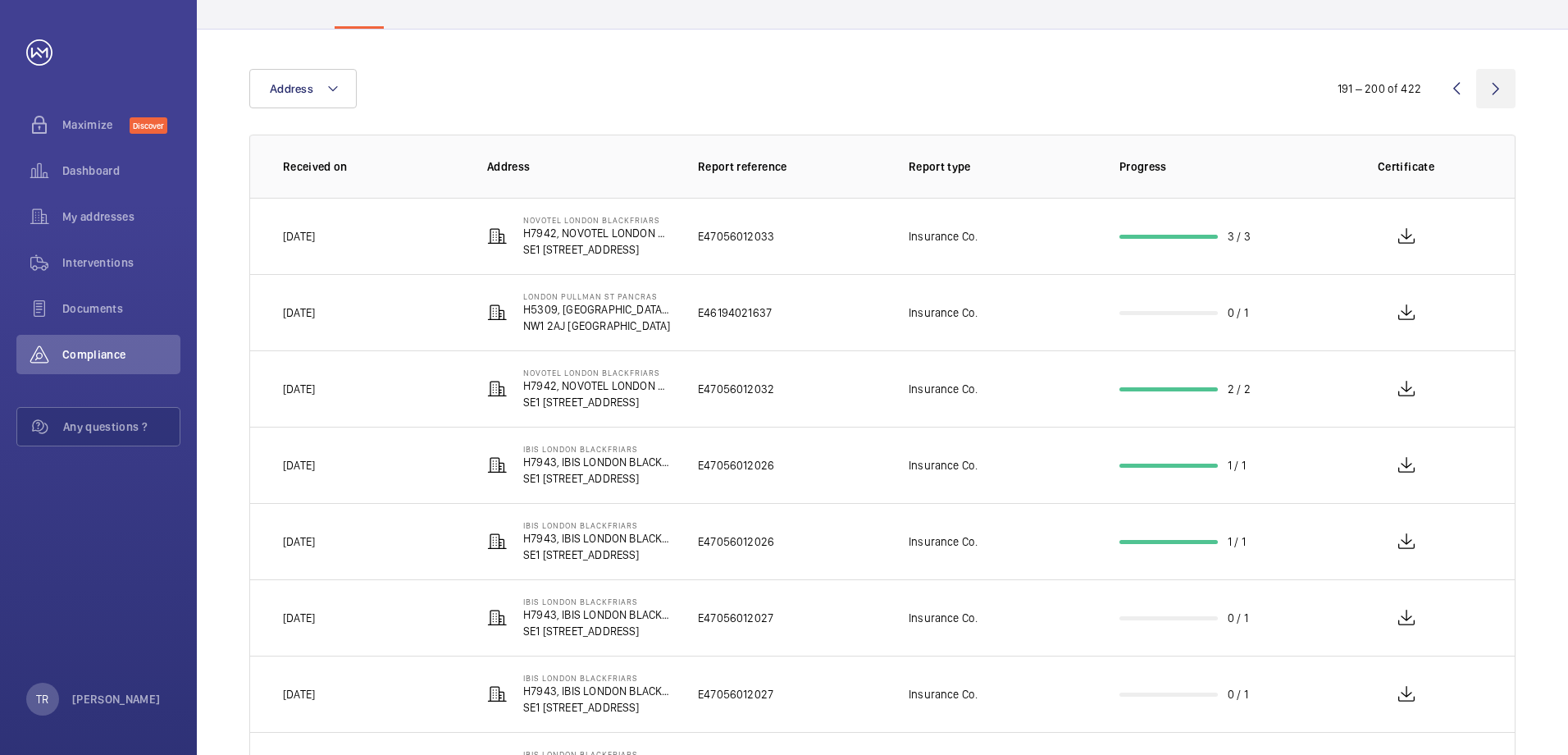
click at [1494, 94] on wm-front-icon-button at bounding box center [1496, 88] width 39 height 39
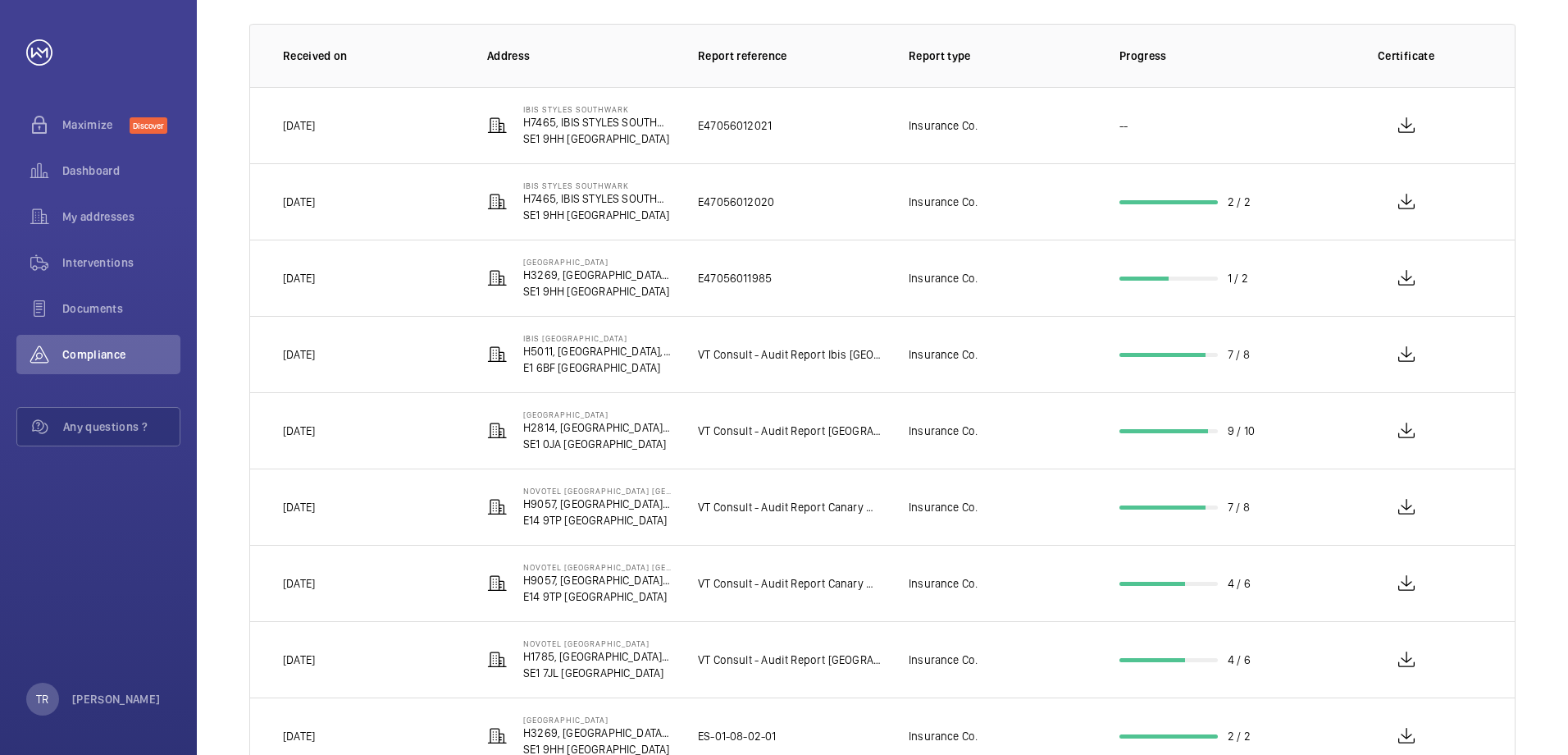
scroll to position [119, 0]
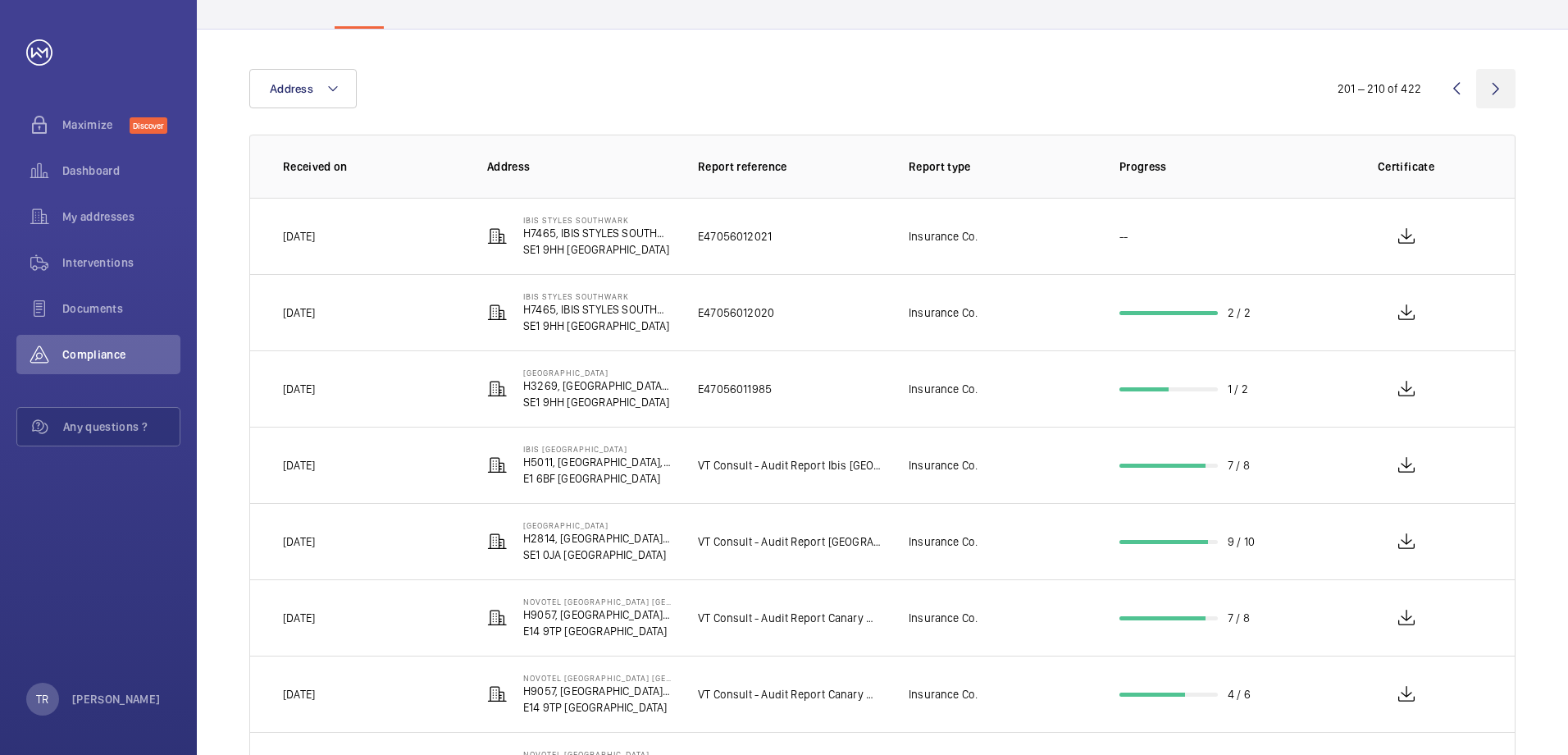
click at [1495, 87] on wm-front-icon-button at bounding box center [1496, 88] width 39 height 39
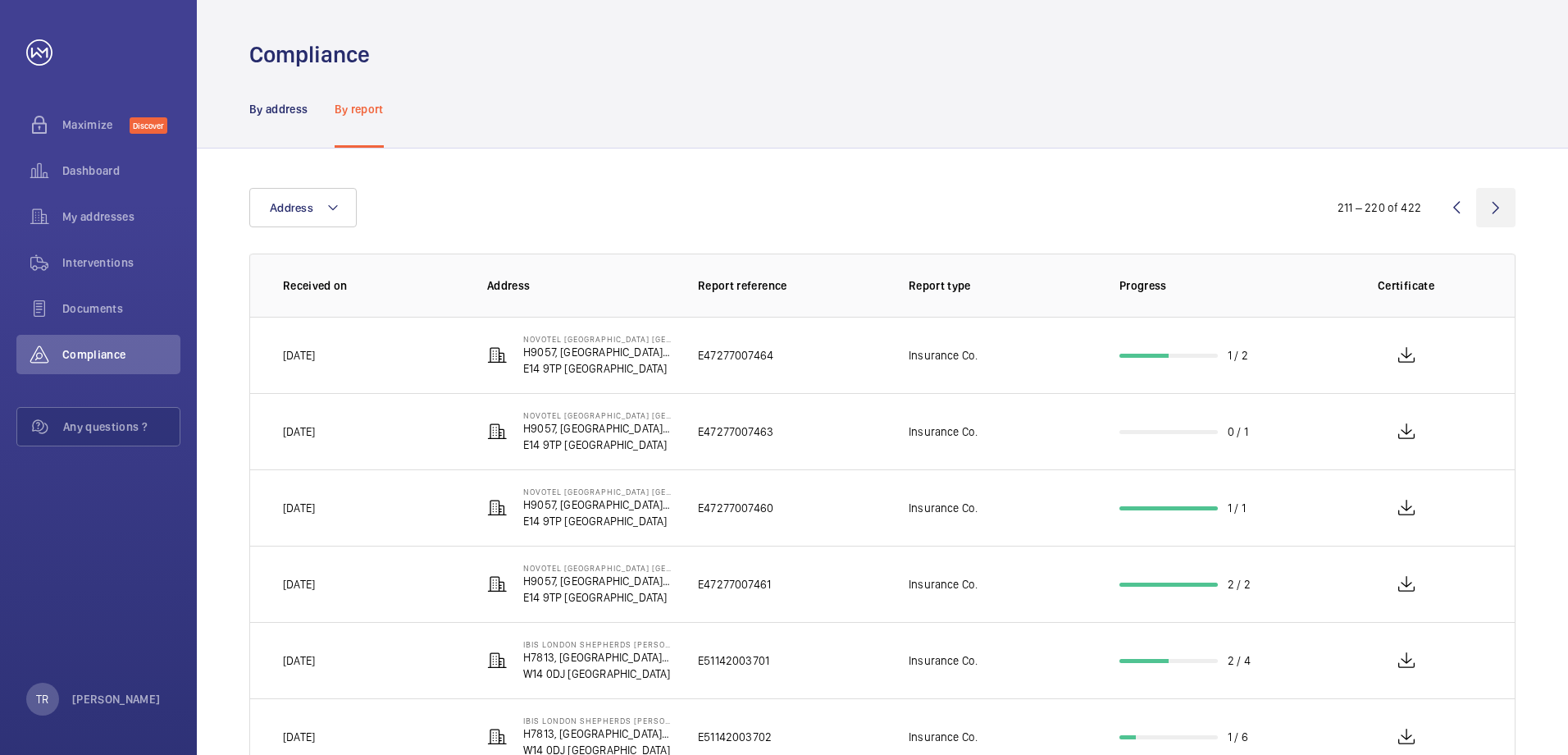
click at [1496, 207] on wm-front-icon-button at bounding box center [1496, 207] width 39 height 39
click at [1495, 205] on wm-front-icon-button at bounding box center [1496, 207] width 39 height 39
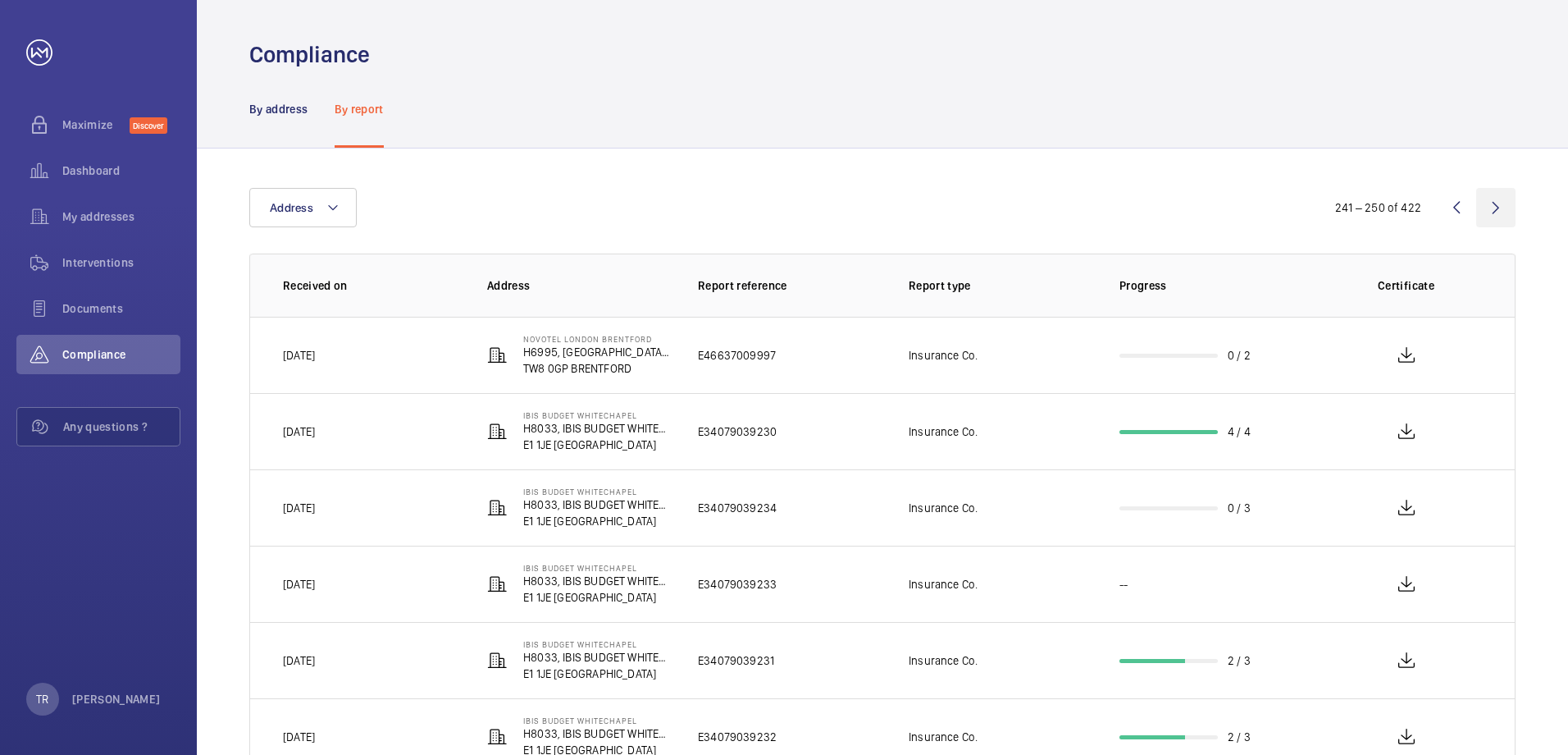
click at [1497, 205] on wm-front-icon-button at bounding box center [1496, 207] width 39 height 39
click at [1496, 203] on wm-front-icon-button at bounding box center [1496, 207] width 39 height 39
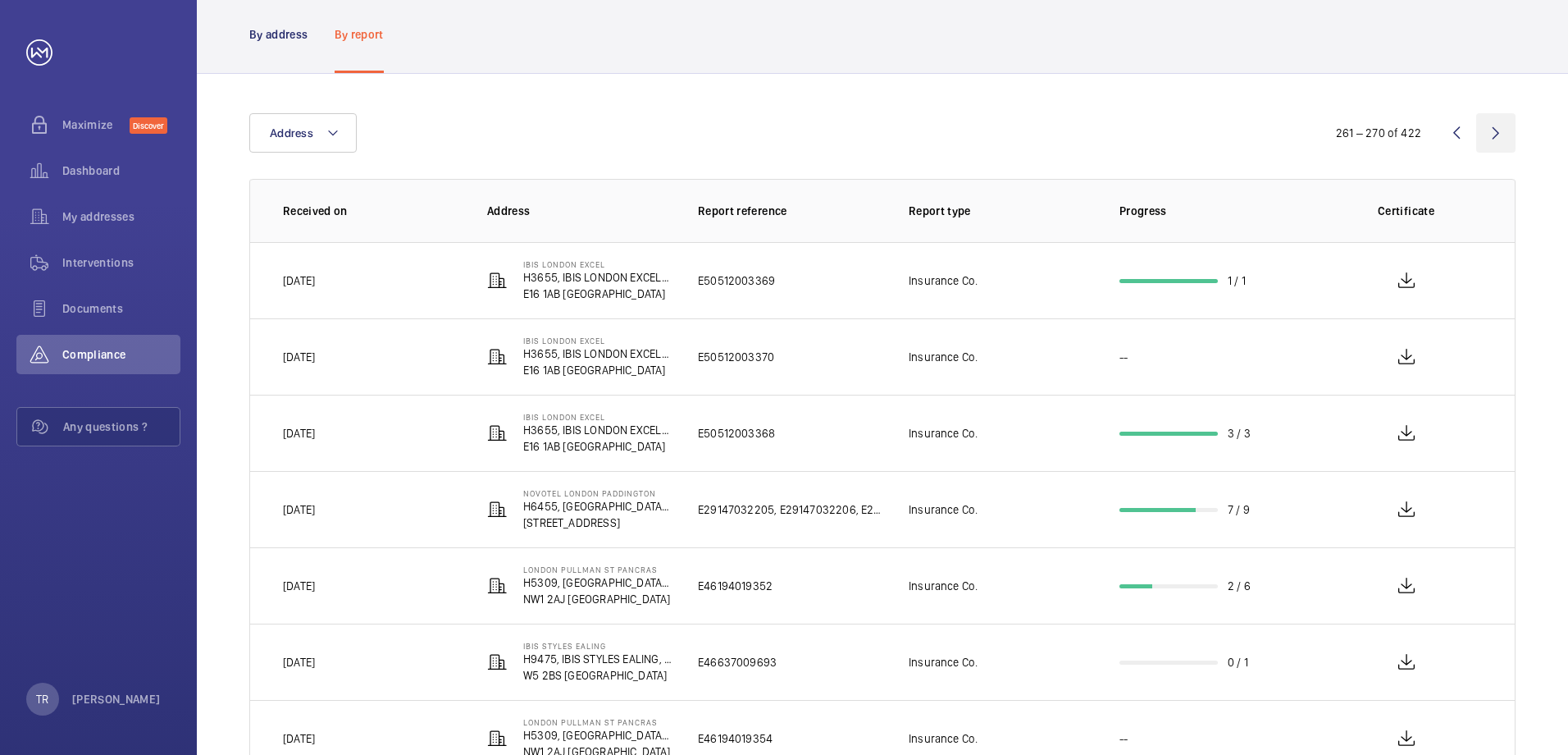
scroll to position [37, 0]
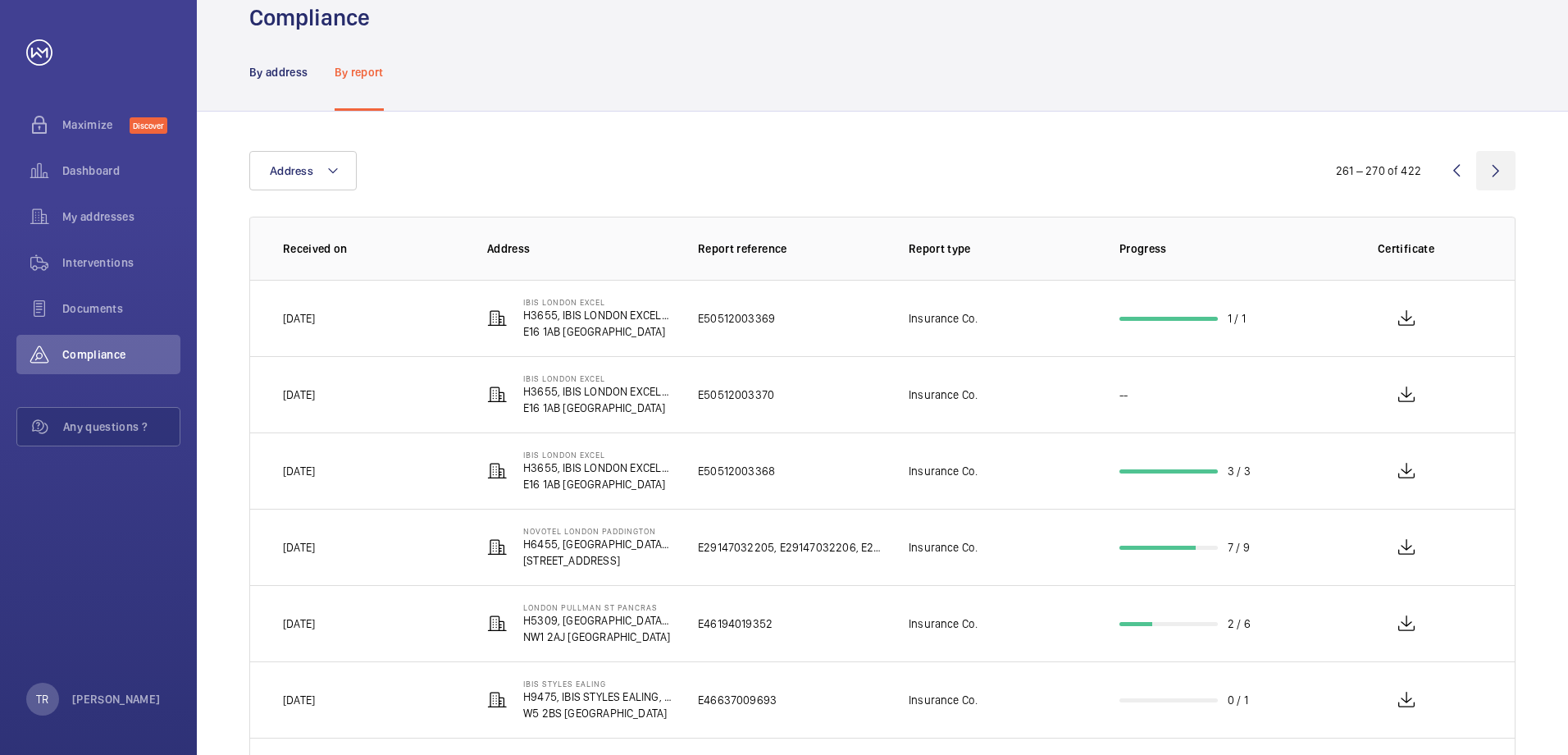
click at [1498, 176] on wm-front-icon-button at bounding box center [1496, 170] width 39 height 39
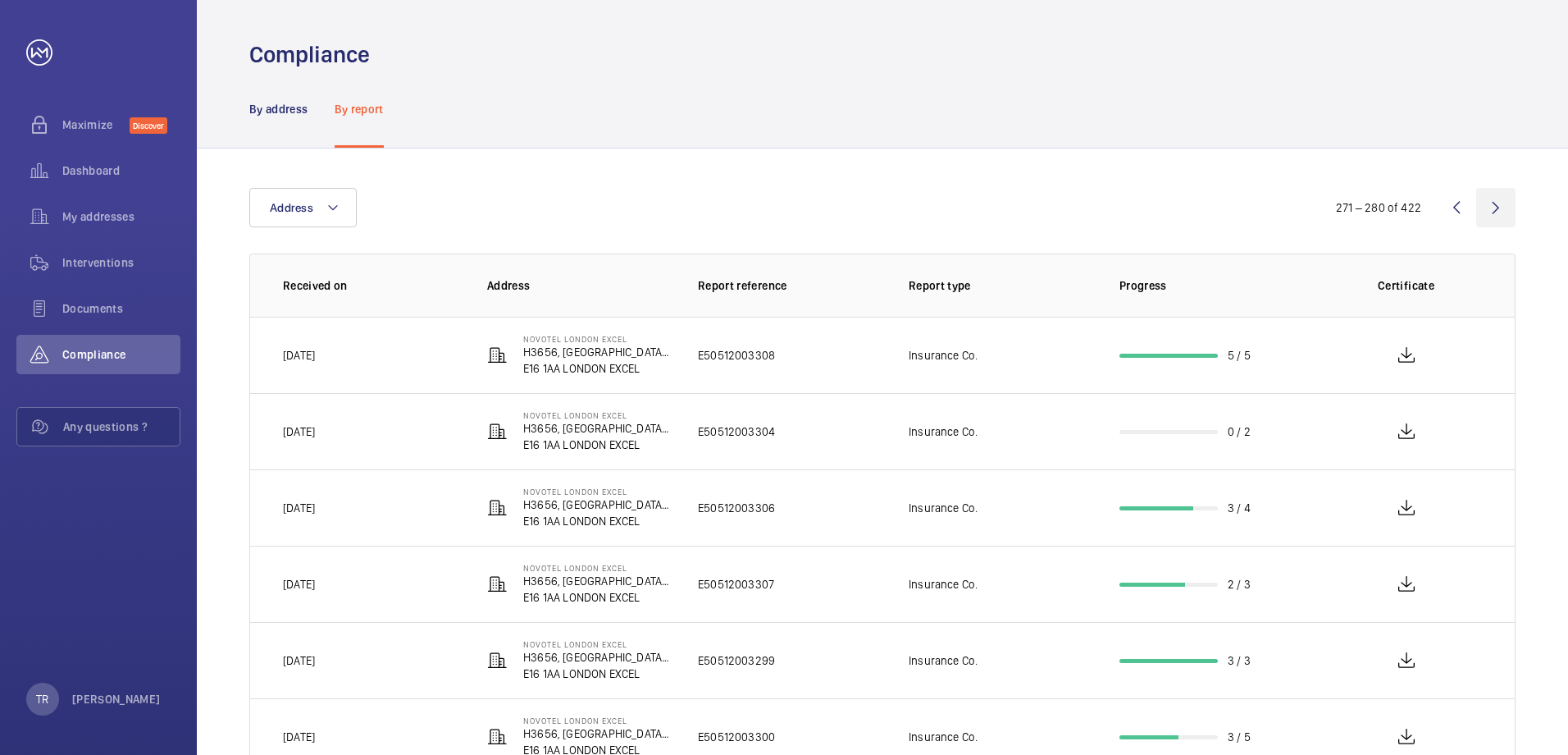
click at [1496, 206] on wm-front-icon-button at bounding box center [1496, 207] width 39 height 39
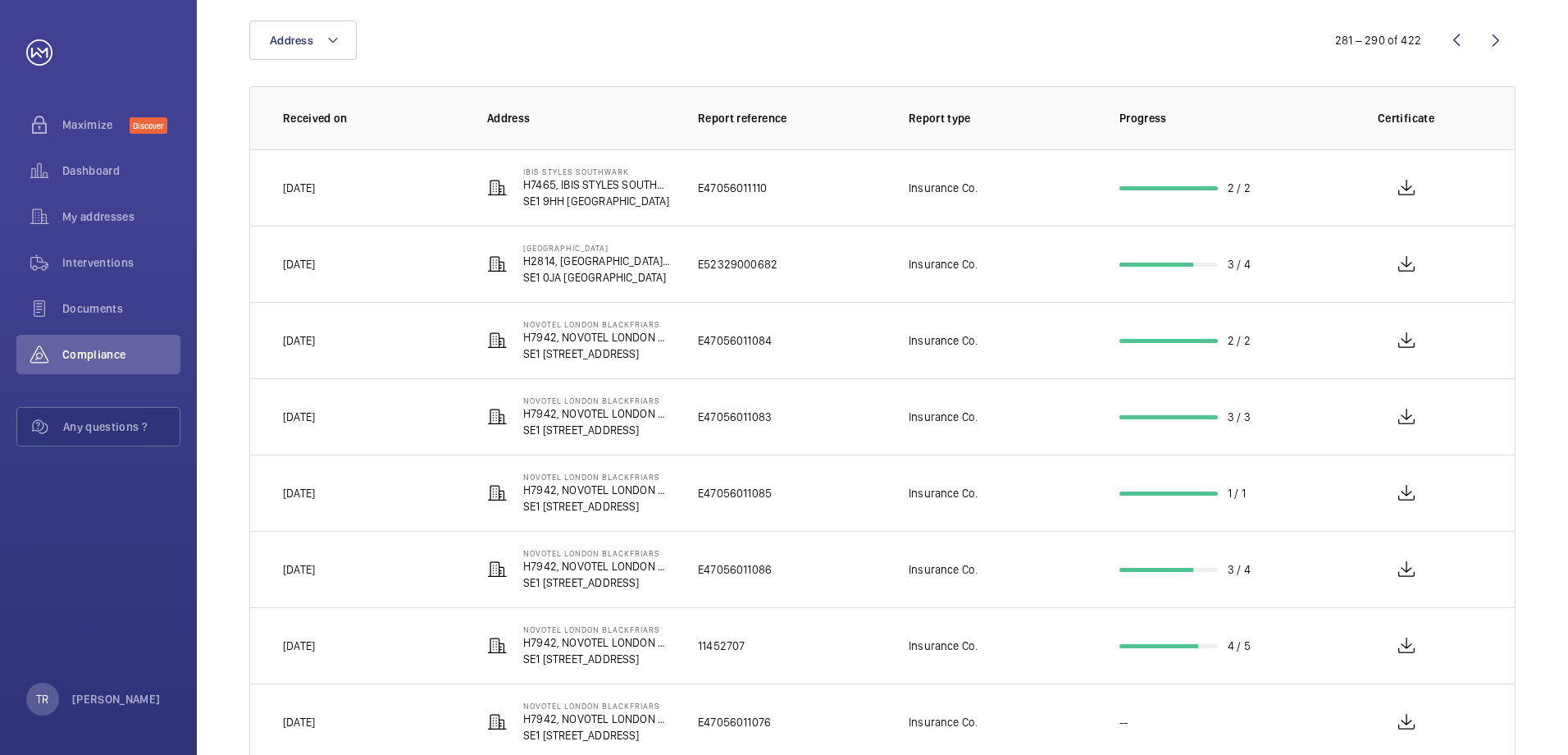
scroll to position [37, 0]
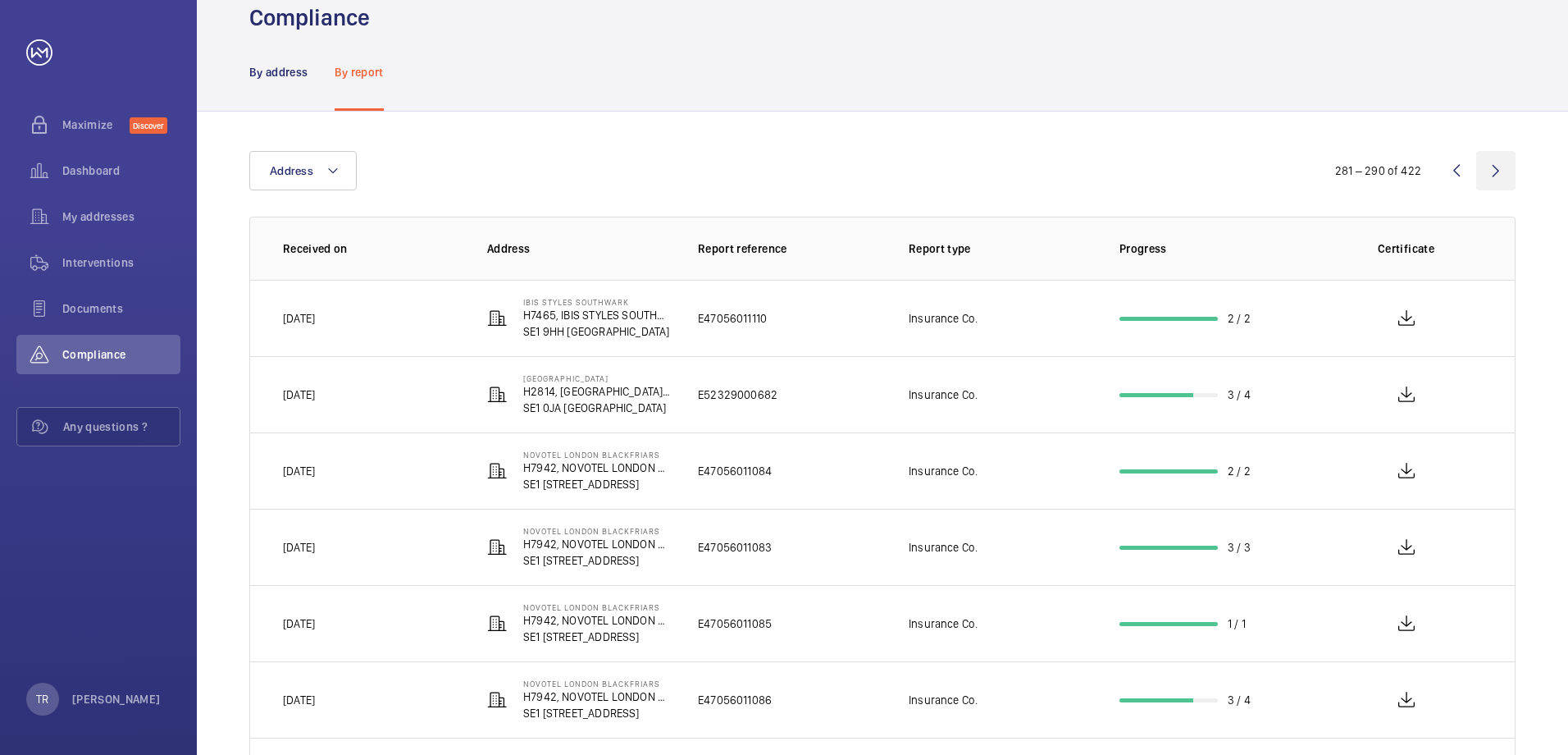
click at [1501, 169] on wm-front-icon-button at bounding box center [1496, 170] width 39 height 39
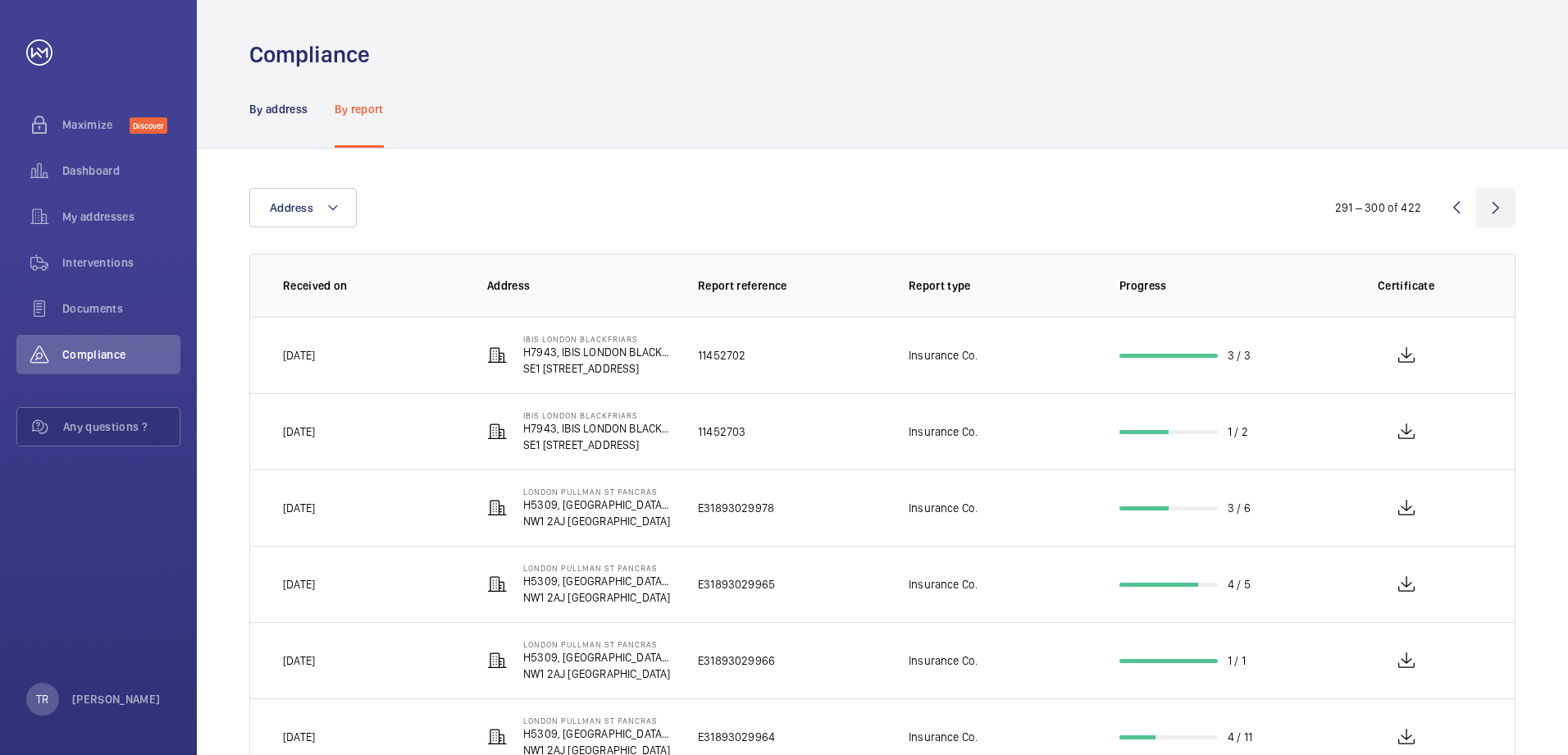
click at [1497, 208] on wm-front-icon-button at bounding box center [1496, 207] width 39 height 39
